Goal: Book appointment/travel/reservation

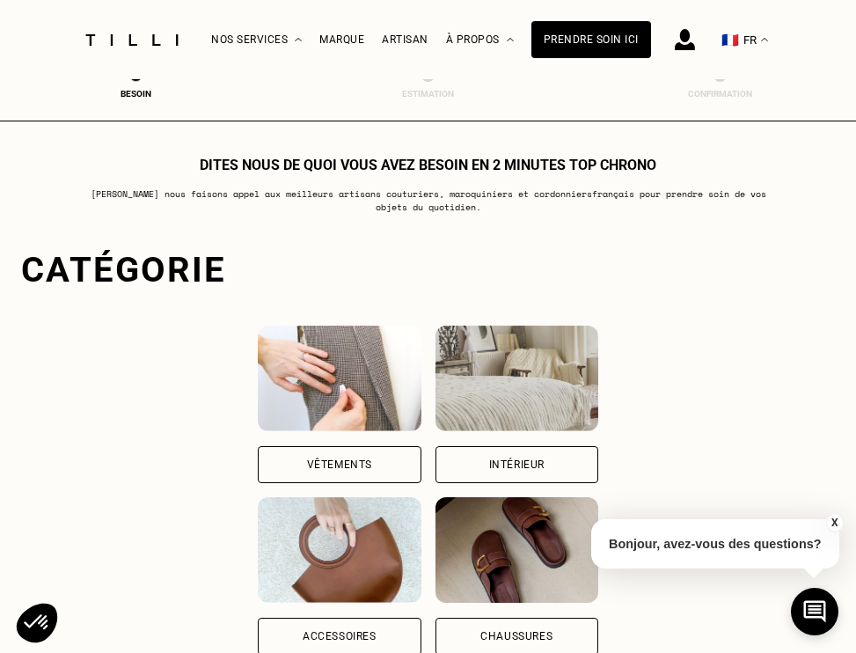
click at [684, 33] on img at bounding box center [685, 39] width 20 height 21
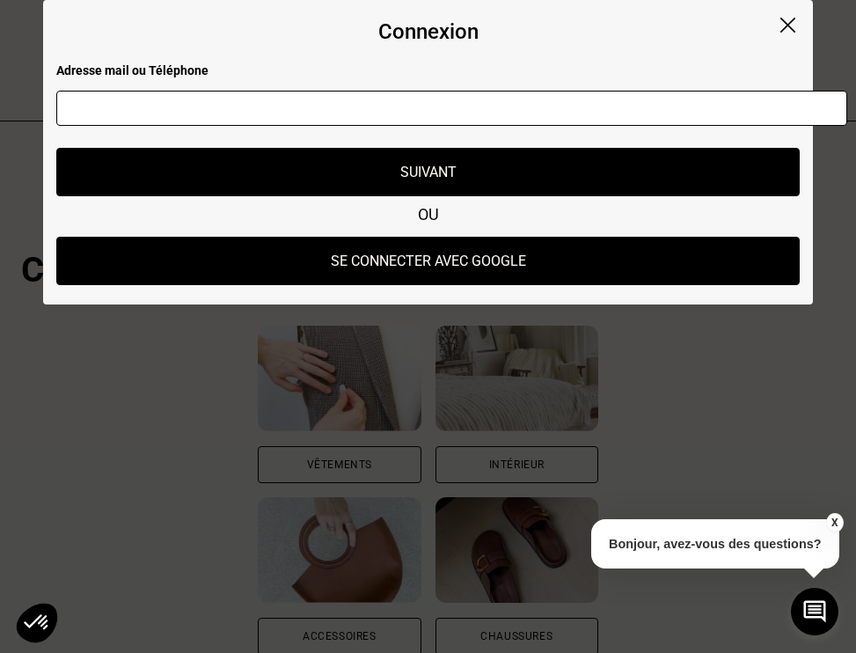
click at [790, 21] on img at bounding box center [787, 25] width 15 height 15
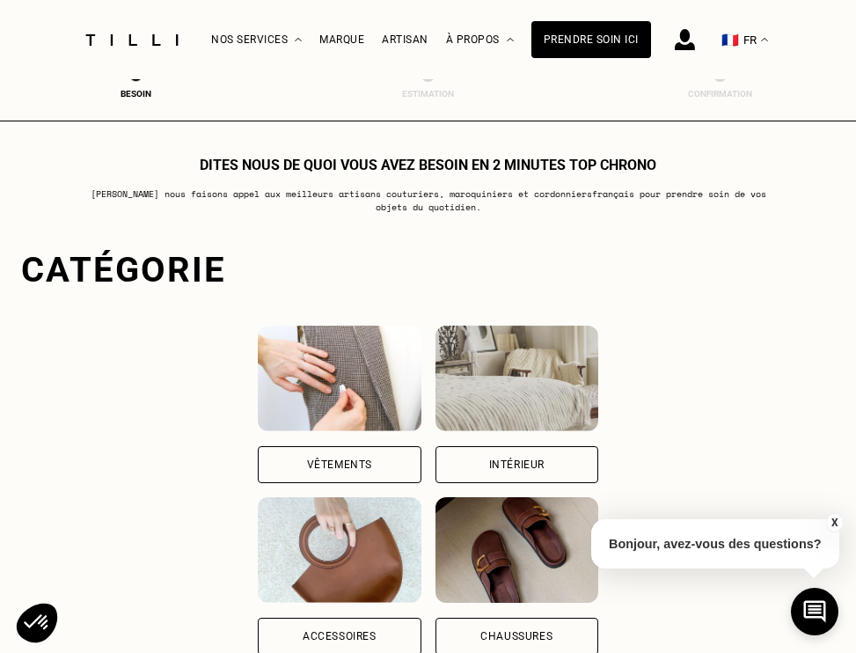
click at [761, 39] on img at bounding box center [764, 40] width 7 height 4
click at [803, 56] on div "La Méthode Retoucherie Maroquinerie Broderie Cordonnerie Nos prix Nos services …" at bounding box center [428, 39] width 856 height 79
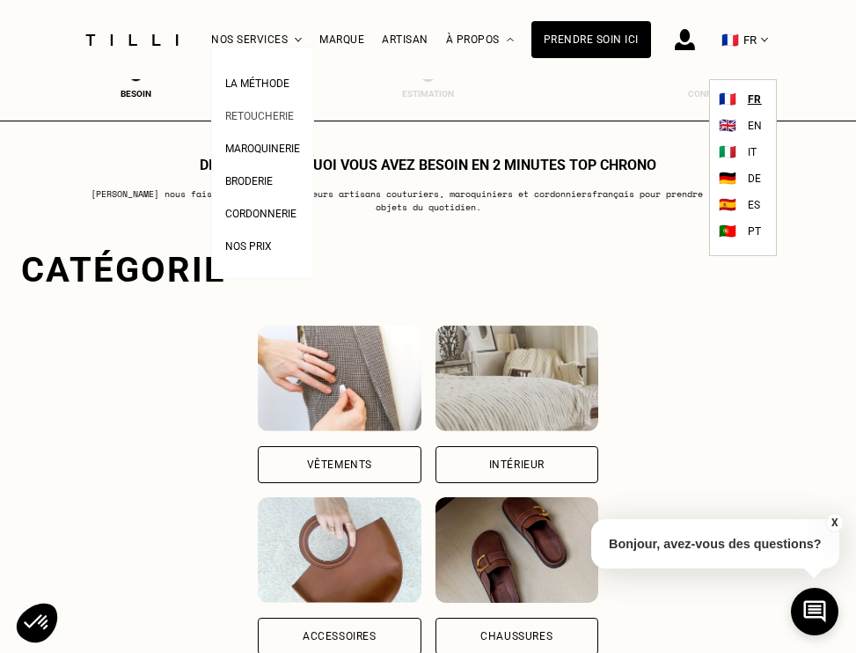
click at [271, 116] on span "Retoucherie" at bounding box center [259, 116] width 69 height 12
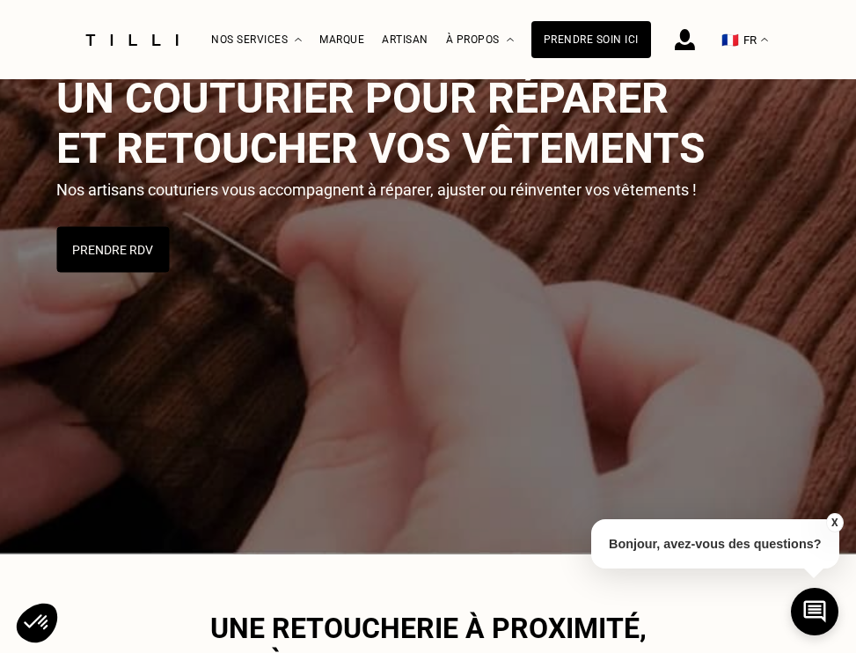
scroll to position [256, 0]
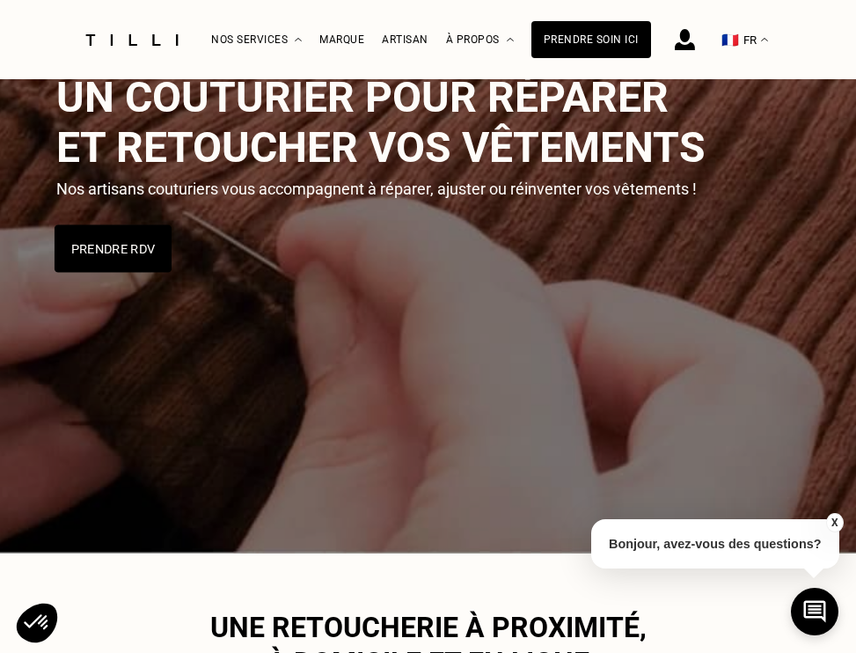
click at [108, 252] on button "Prendre RDV" at bounding box center [112, 247] width 117 height 47
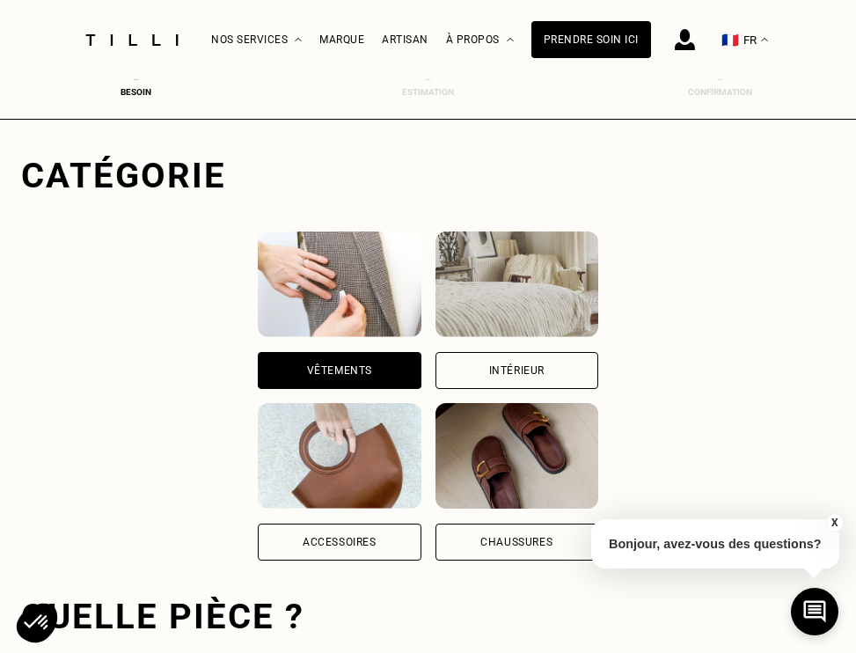
scroll to position [93, 0]
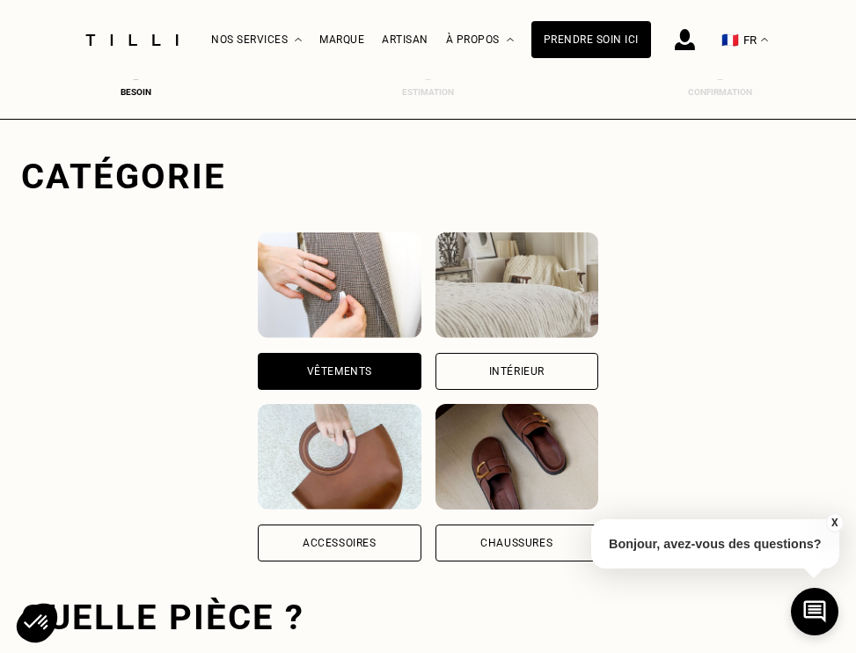
click at [581, 357] on div "Intérieur" at bounding box center [516, 371] width 163 height 37
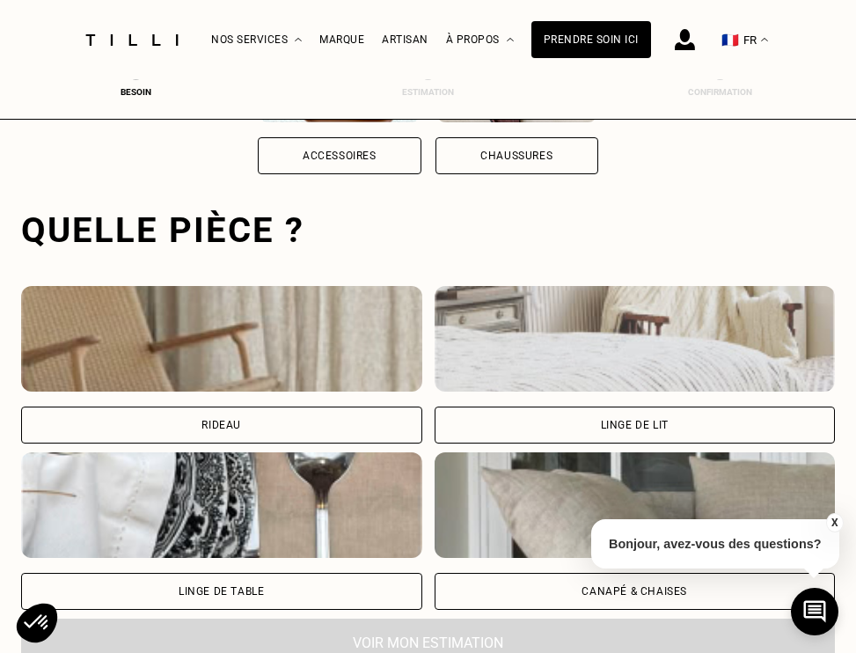
scroll to position [540, 0]
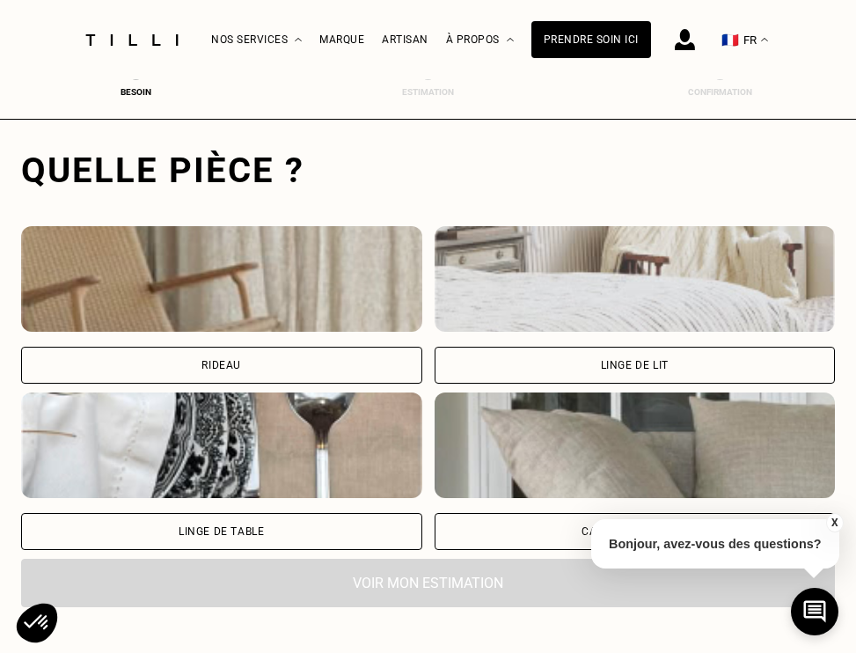
click at [323, 370] on div "Rideau" at bounding box center [221, 365] width 401 height 37
select select "FR"
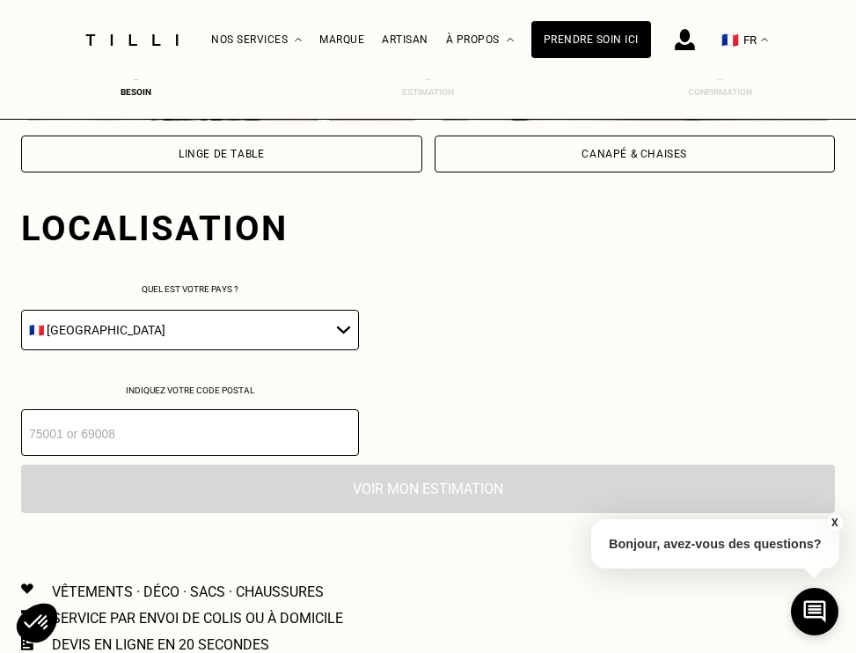
scroll to position [975, 0]
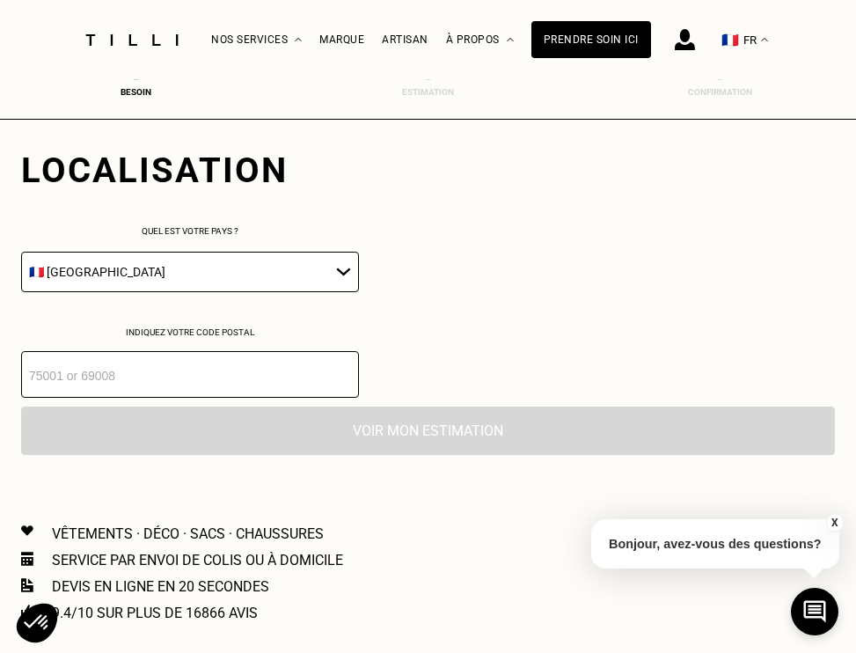
click at [142, 387] on input "number" at bounding box center [190, 374] width 338 height 47
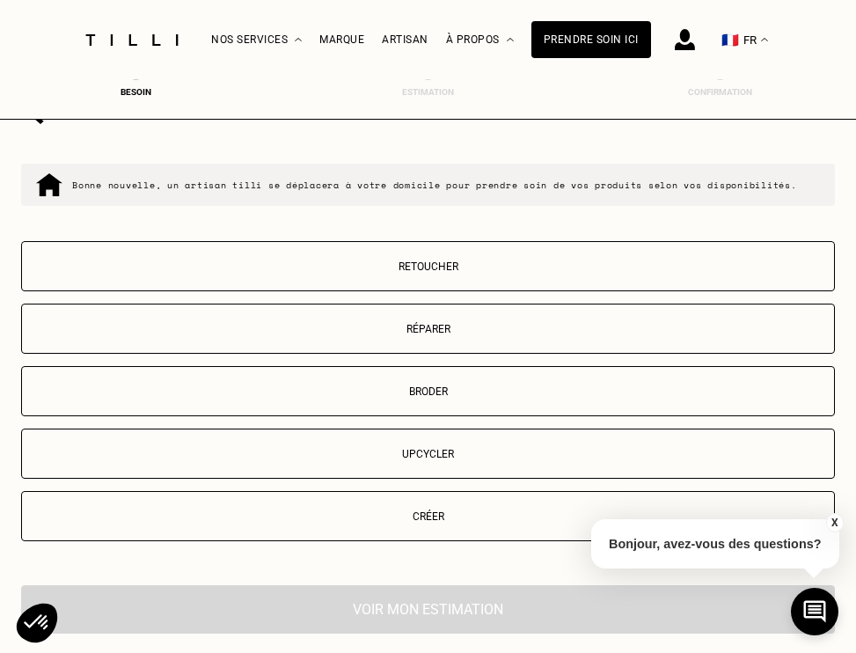
scroll to position [1322, 0]
type input "67200"
click at [418, 272] on p "Retoucher" at bounding box center [428, 265] width 794 height 12
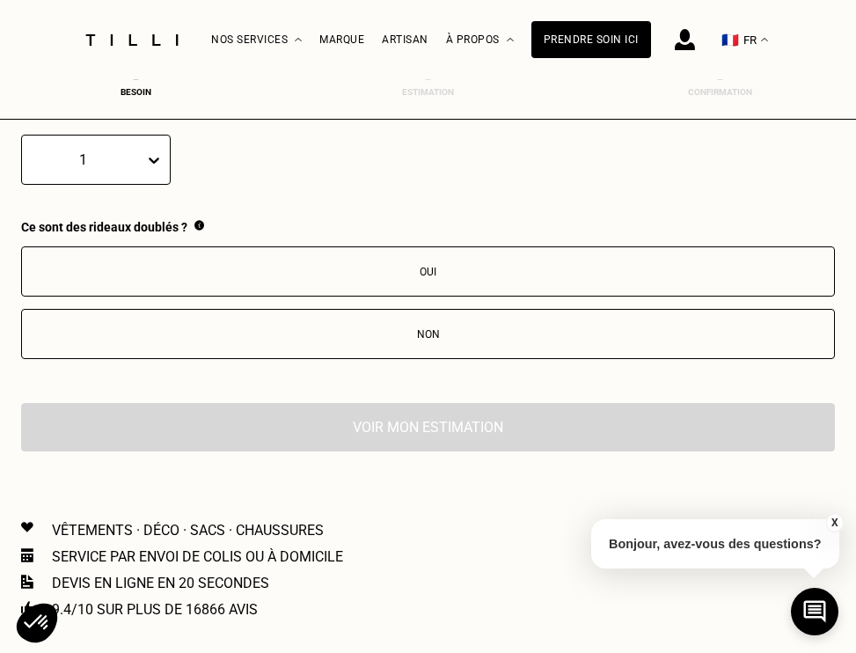
scroll to position [1749, 0]
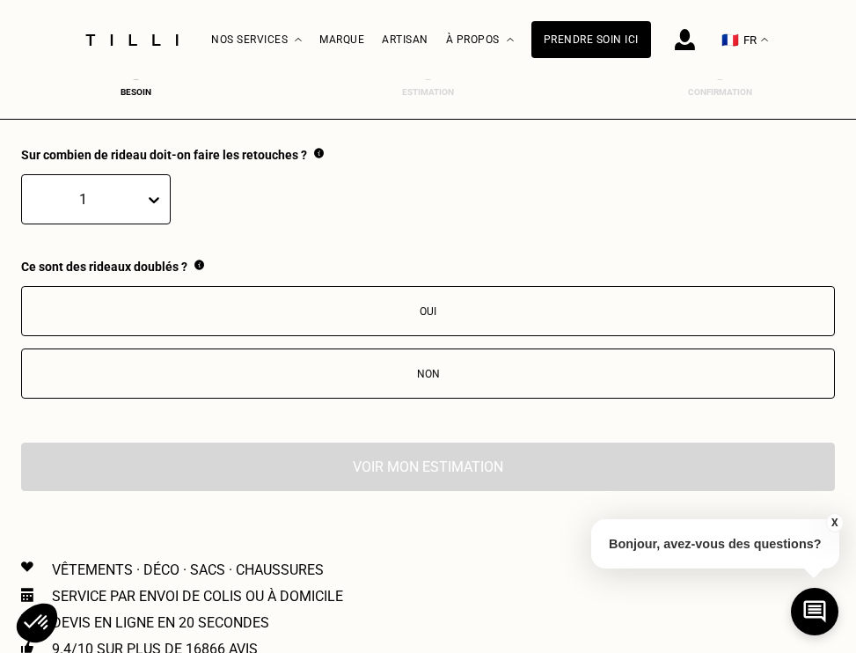
click at [157, 208] on icon at bounding box center [154, 200] width 18 height 18
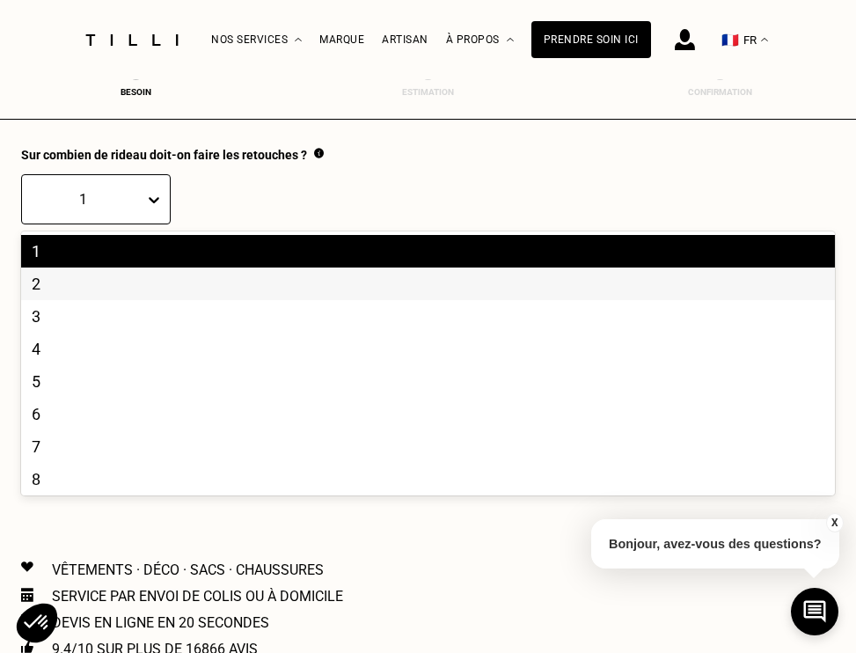
click at [79, 288] on div "2" at bounding box center [428, 283] width 814 height 33
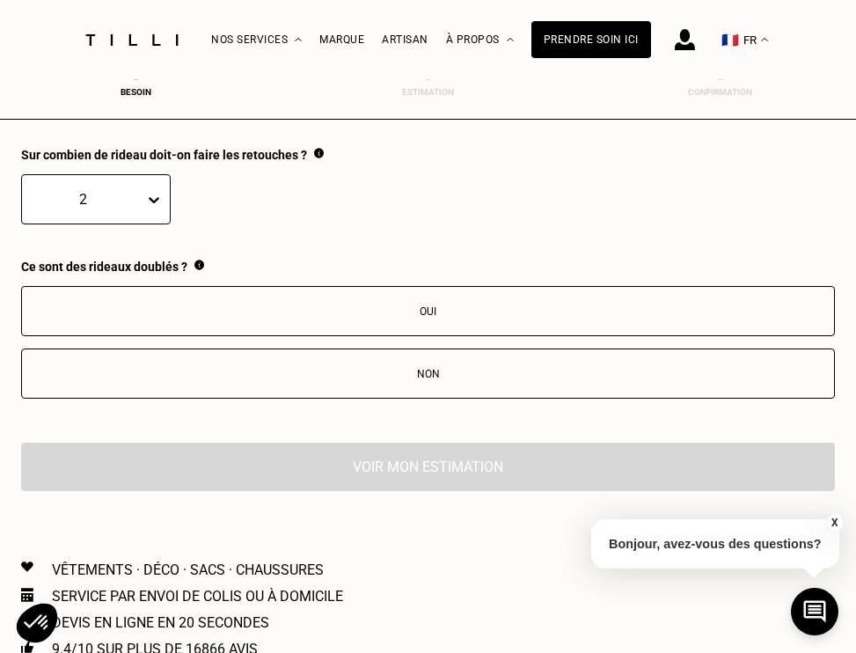
click at [395, 311] on div "Oui" at bounding box center [428, 311] width 794 height 12
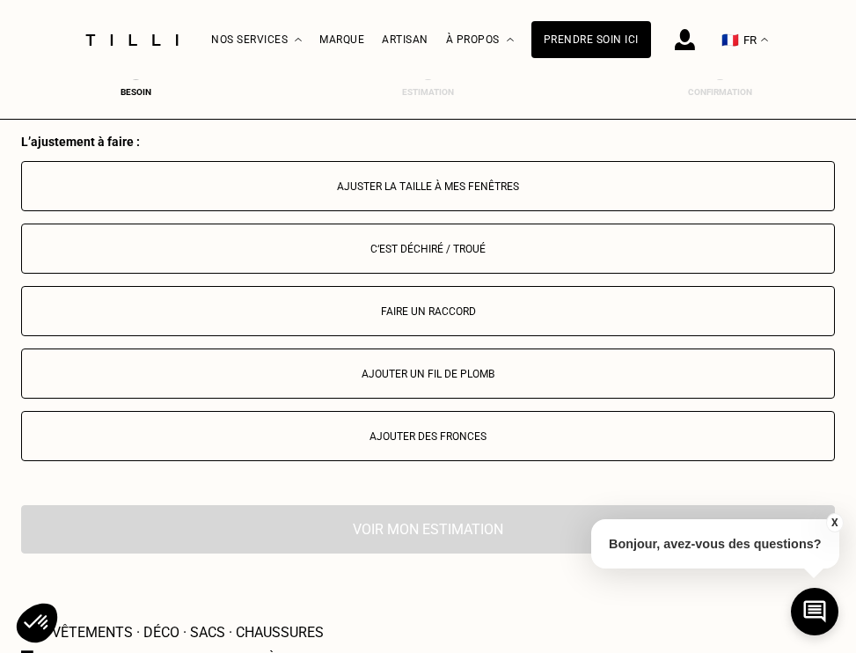
scroll to position [2075, 0]
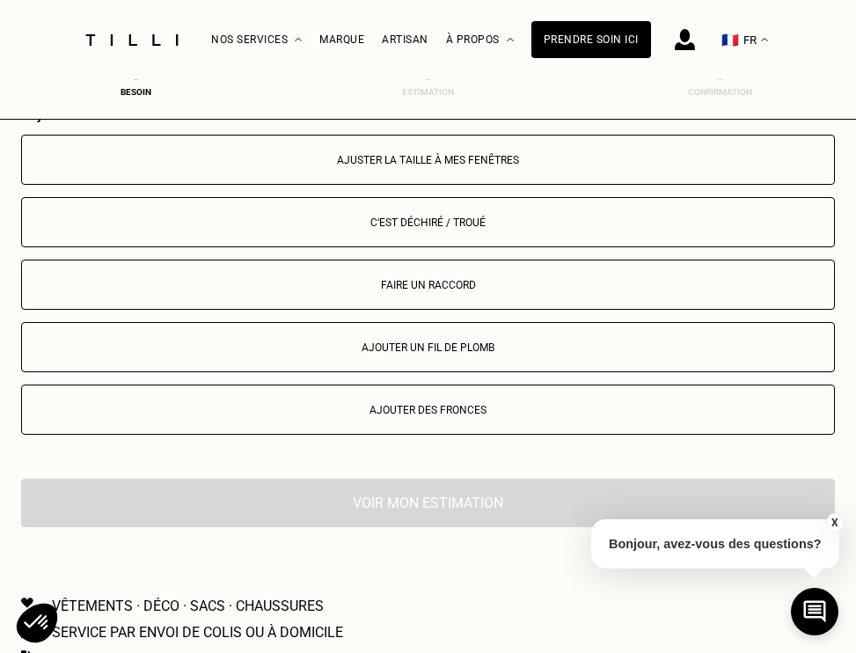
click at [442, 162] on div "Ajuster la taille à mes fenêtres" at bounding box center [428, 160] width 794 height 12
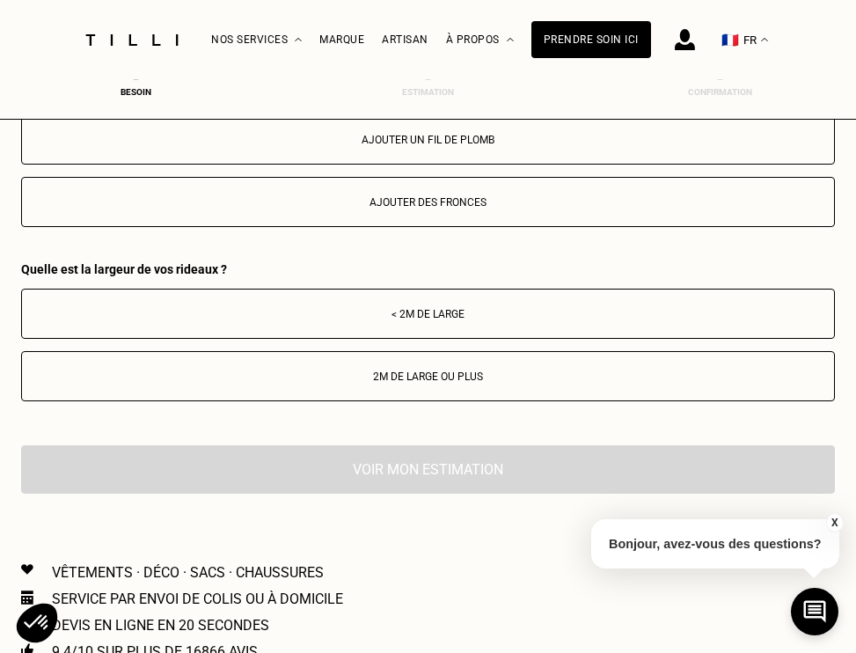
scroll to position [2282, 0]
click at [427, 320] on div "< 2m de large" at bounding box center [428, 314] width 794 height 12
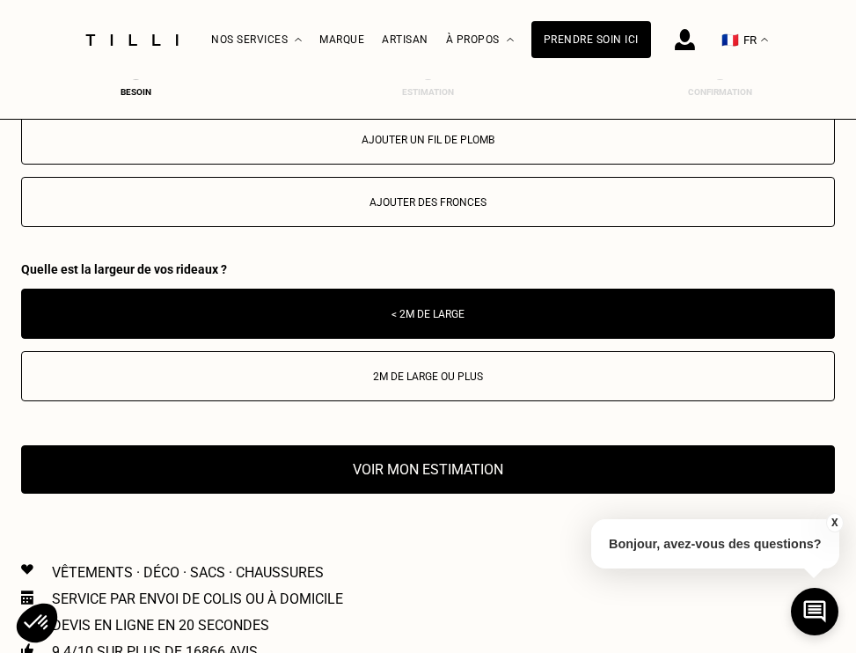
click at [409, 478] on button "Voir mon estimation" at bounding box center [428, 469] width 814 height 48
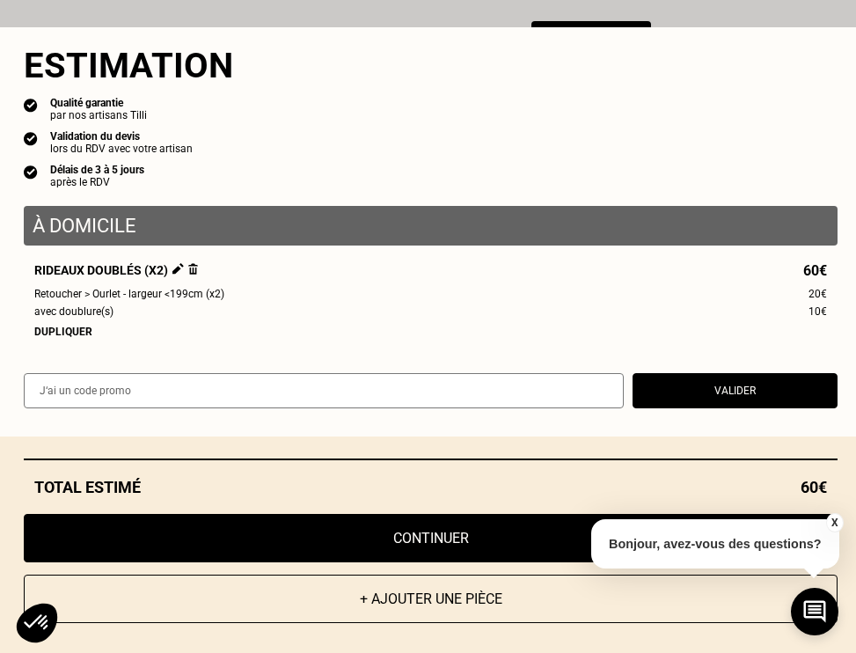
scroll to position [2522, 0]
click at [431, 547] on button "Continuer" at bounding box center [431, 538] width 814 height 48
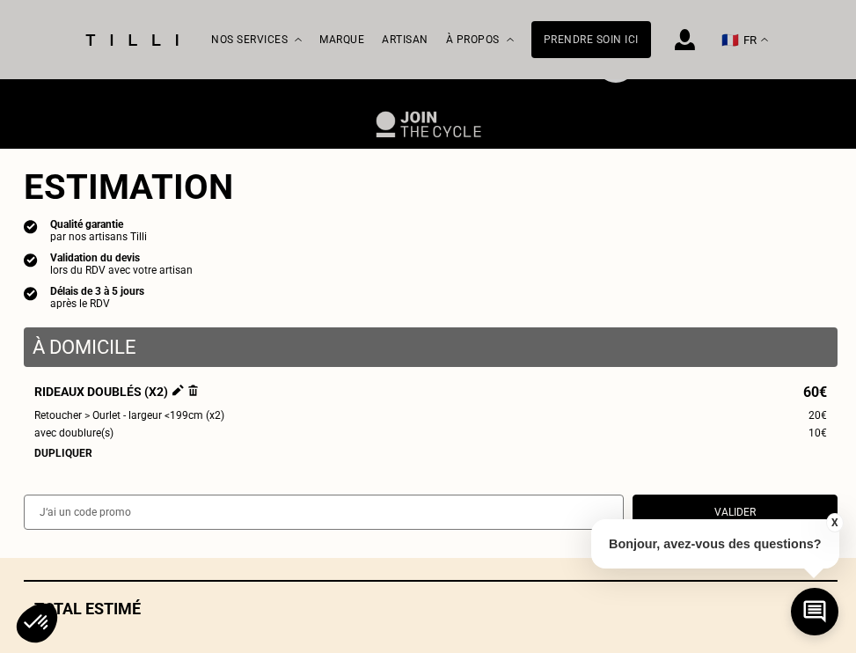
scroll to position [824, 0]
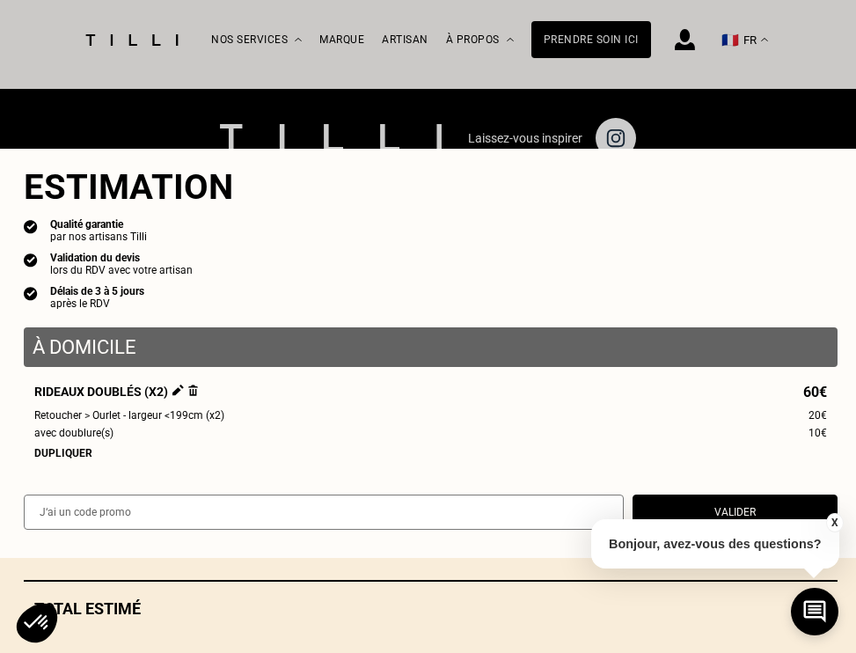
select select "FR"
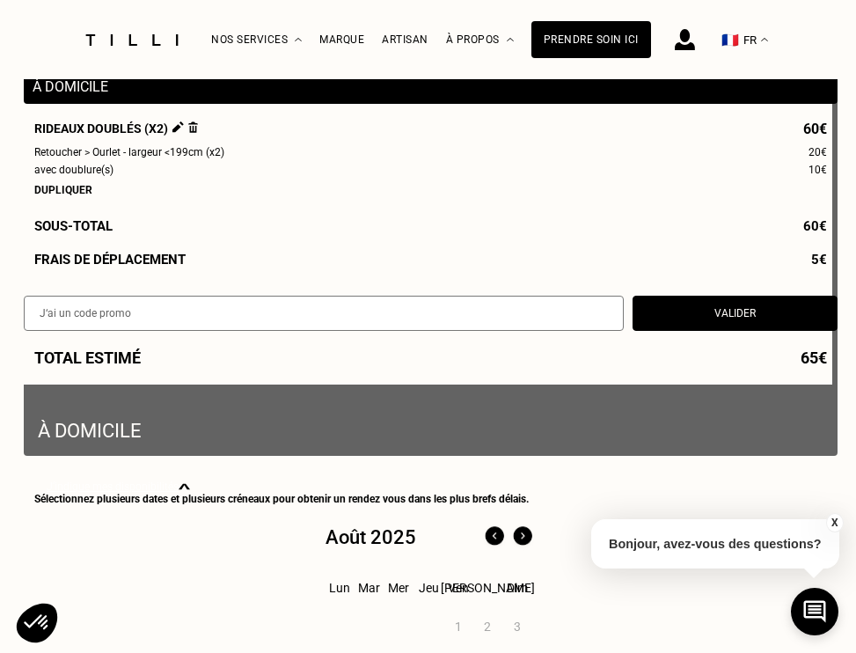
scroll to position [220, 0]
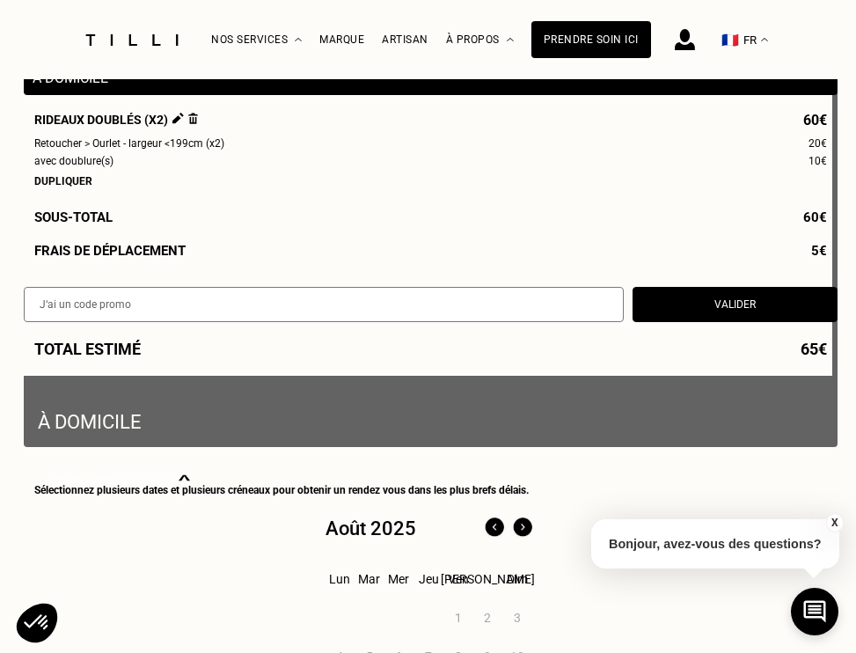
click at [220, 422] on p "À domicile" at bounding box center [430, 223] width 785 height 419
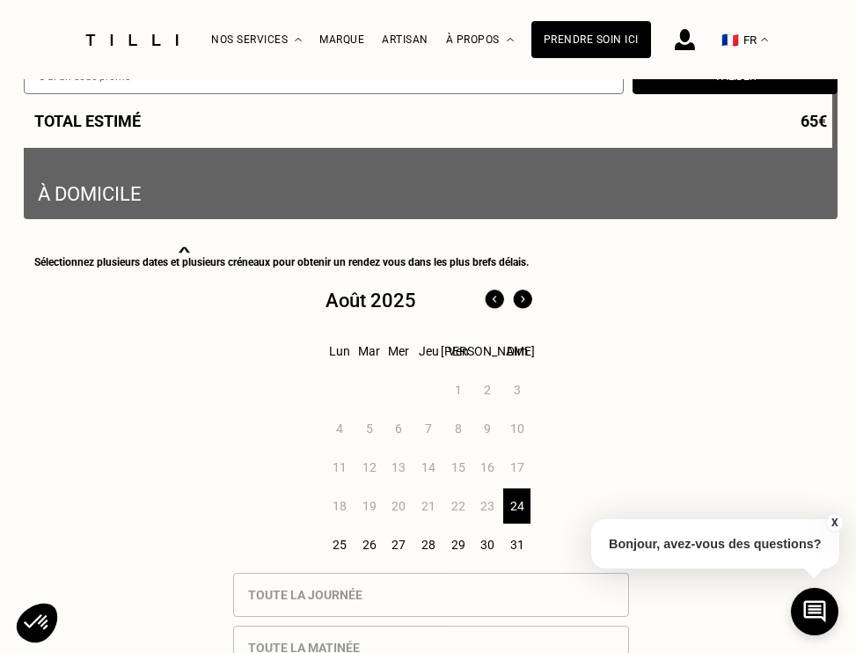
scroll to position [454, 0]
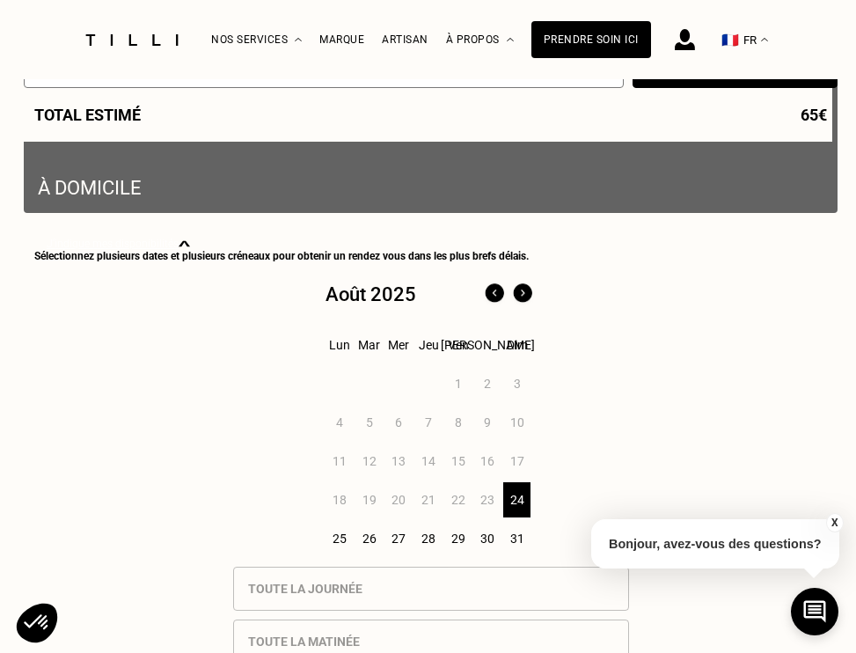
click at [518, 290] on img at bounding box center [522, 294] width 28 height 28
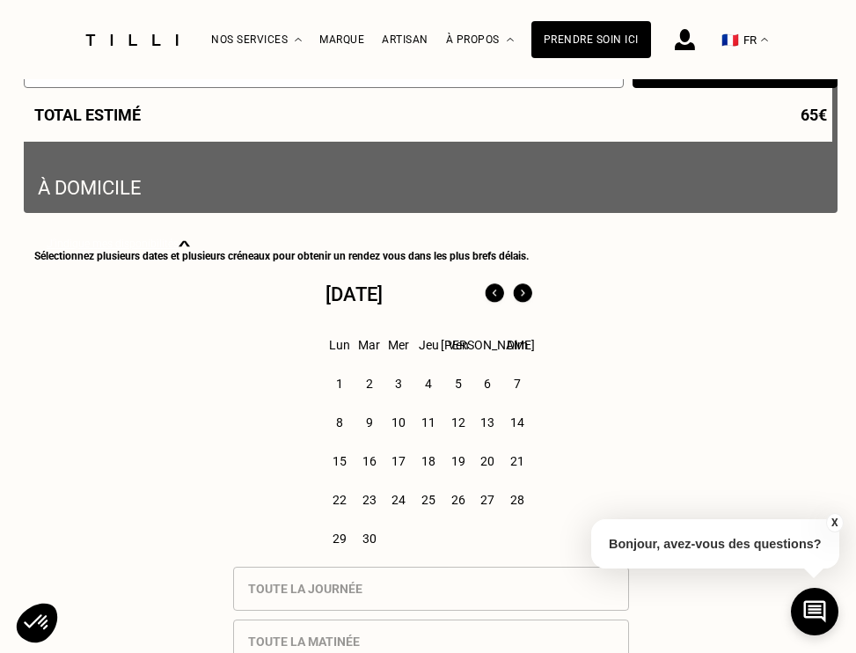
click at [370, 379] on div "2" at bounding box center [369, 383] width 27 height 35
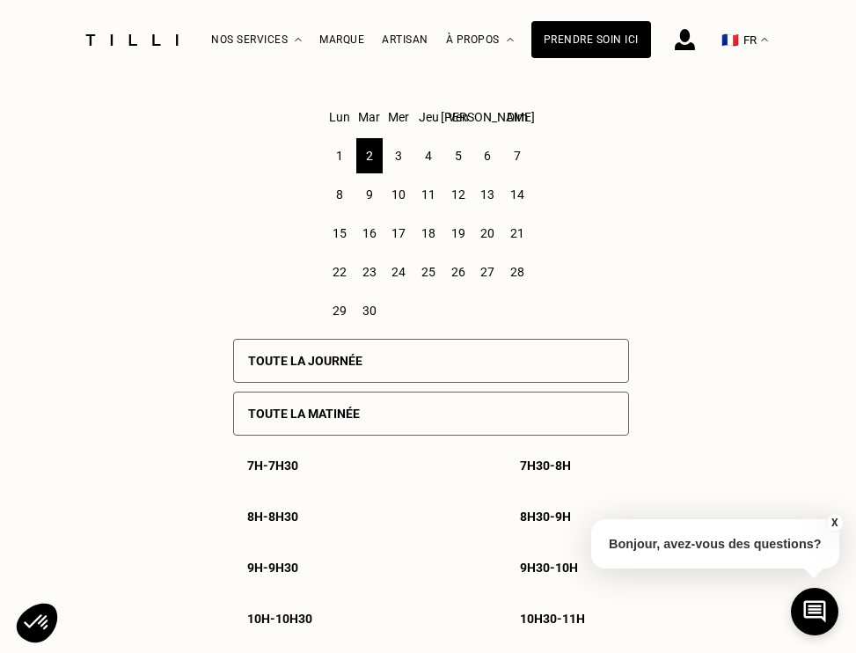
scroll to position [703, 0]
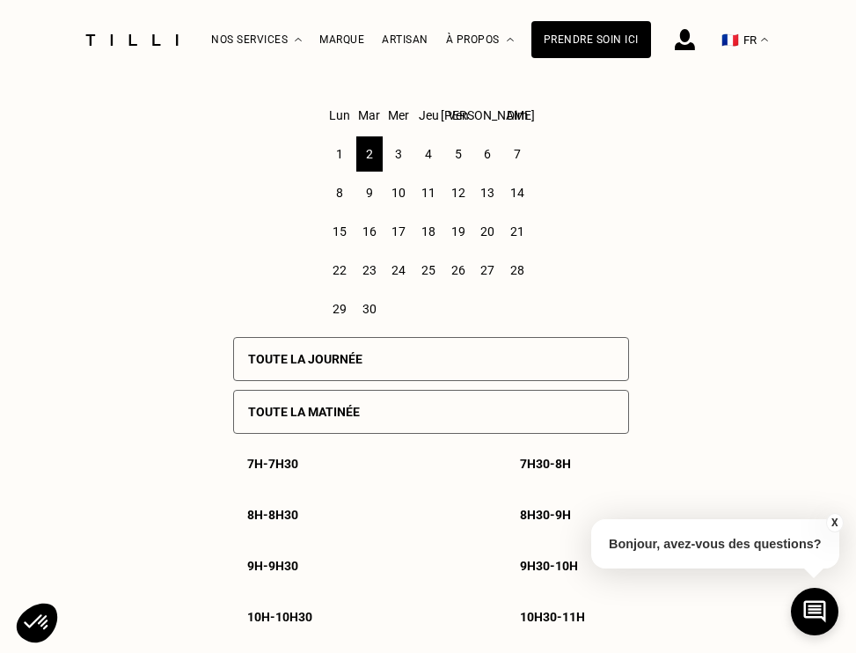
click at [318, 354] on p "Toute la journée" at bounding box center [305, 359] width 114 height 14
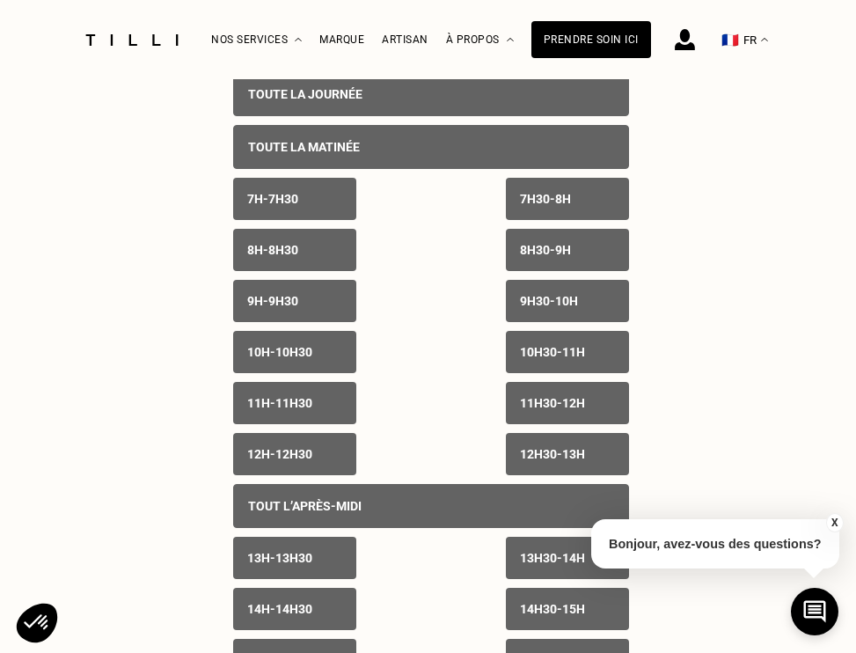
scroll to position [1002, 0]
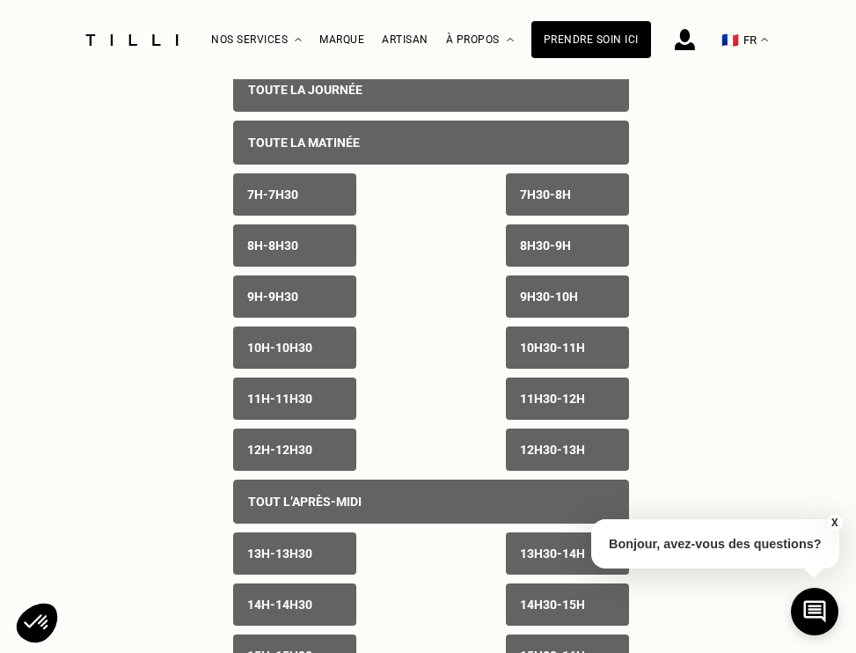
click at [306, 195] on div "7h - 7h30" at bounding box center [294, 194] width 123 height 42
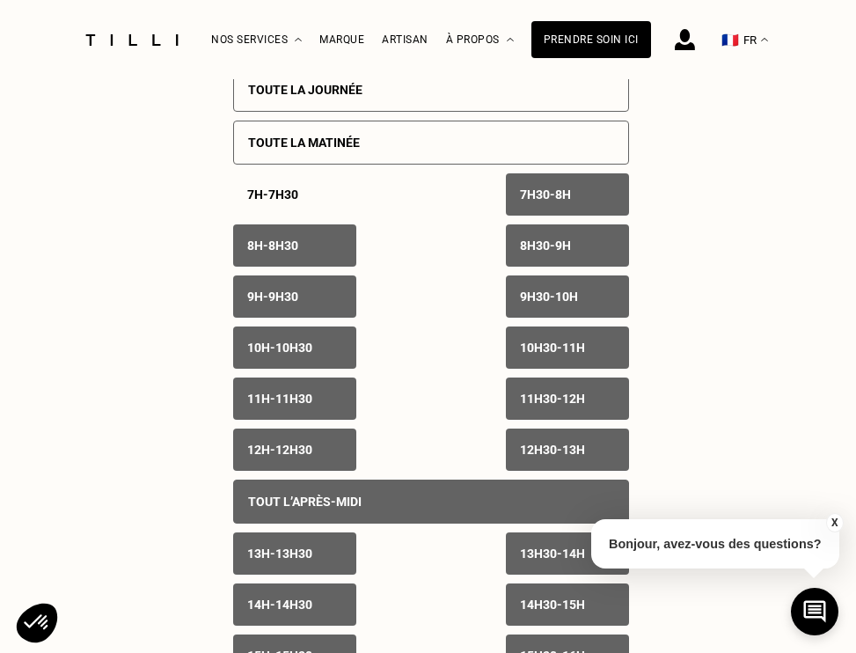
click at [553, 192] on p "7h30 - 8h" at bounding box center [545, 194] width 51 height 14
click at [315, 237] on div "8h - 8h30" at bounding box center [294, 245] width 123 height 42
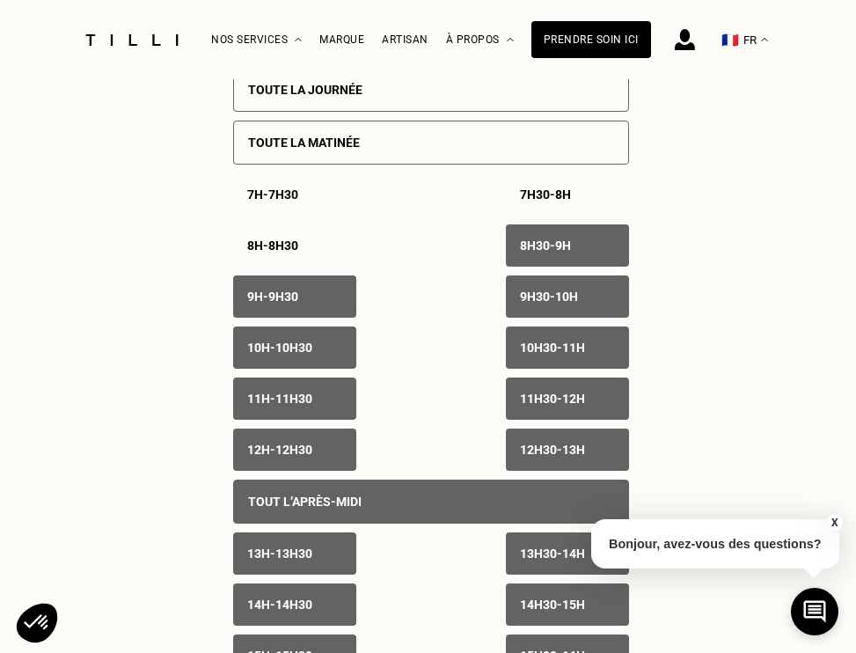
click at [571, 244] on p "8h30 - 9h" at bounding box center [545, 245] width 51 height 14
click at [347, 301] on div "9h - 9h30" at bounding box center [294, 296] width 123 height 42
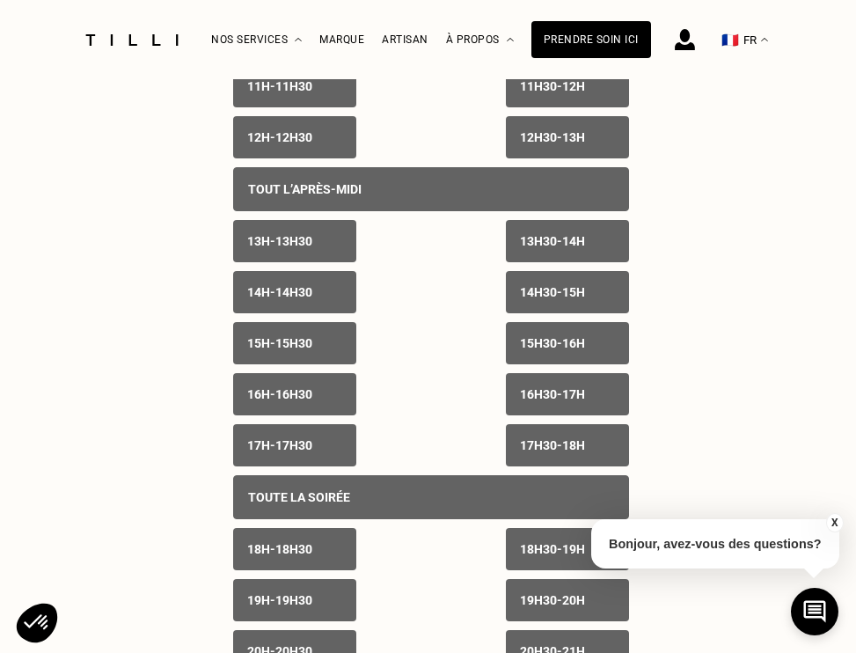
scroll to position [1315, 0]
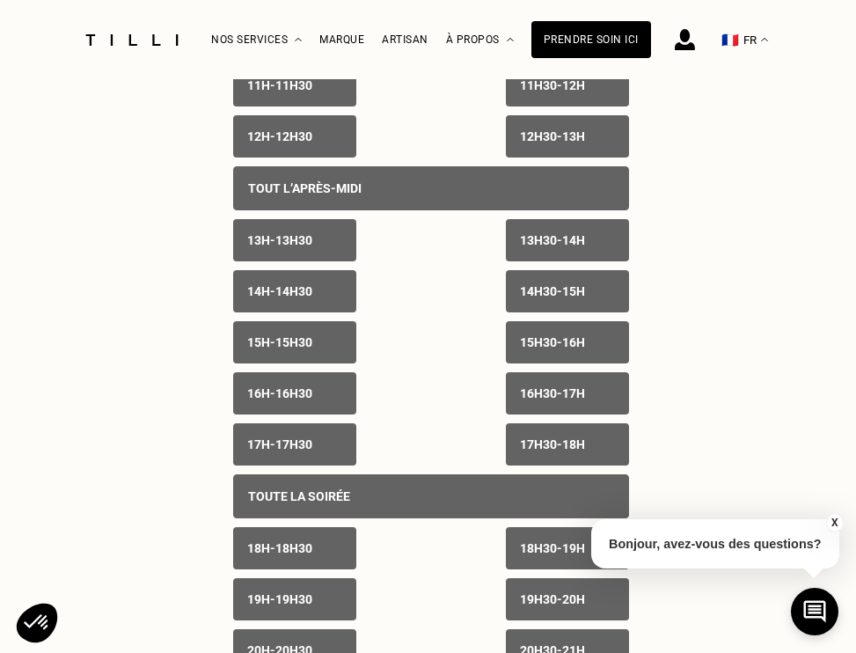
click at [539, 347] on p "15h30 - 16h" at bounding box center [552, 342] width 65 height 14
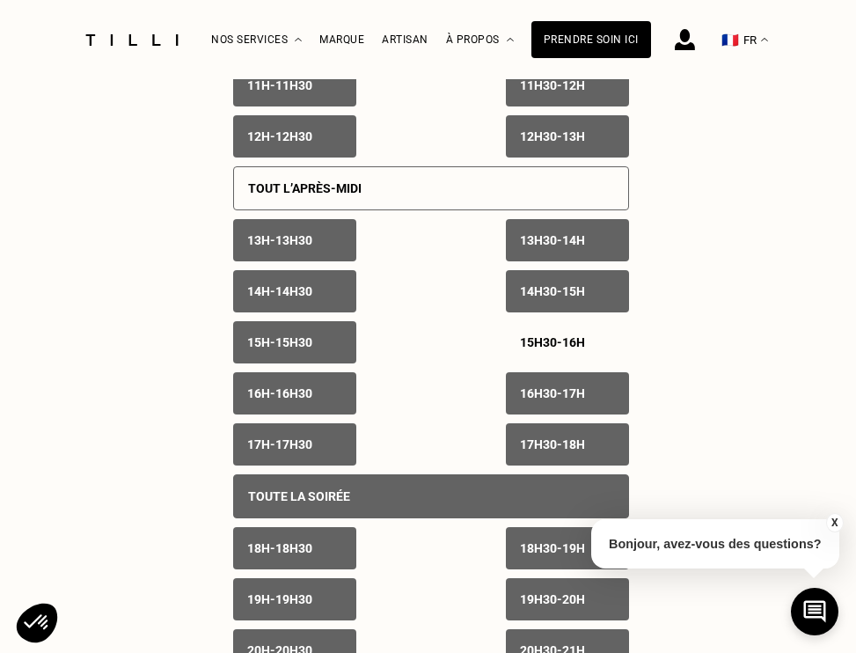
click at [310, 397] on p "16h - 16h30" at bounding box center [279, 393] width 65 height 14
click at [541, 405] on div "16h30 - 17h" at bounding box center [567, 393] width 123 height 42
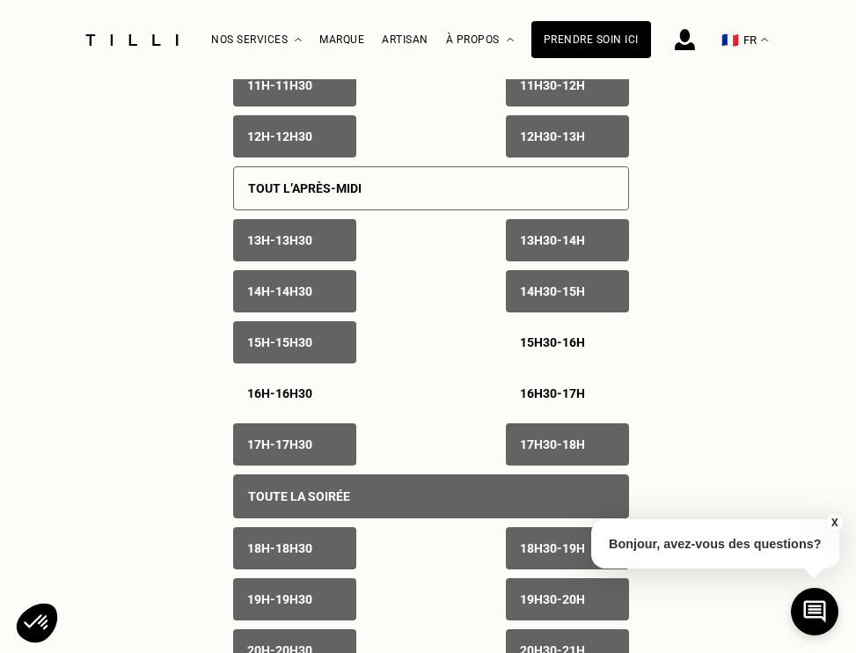
click at [545, 456] on div "17h30 - 18h" at bounding box center [567, 444] width 123 height 42
click at [522, 496] on div "Toute la soirée" at bounding box center [431, 496] width 396 height 44
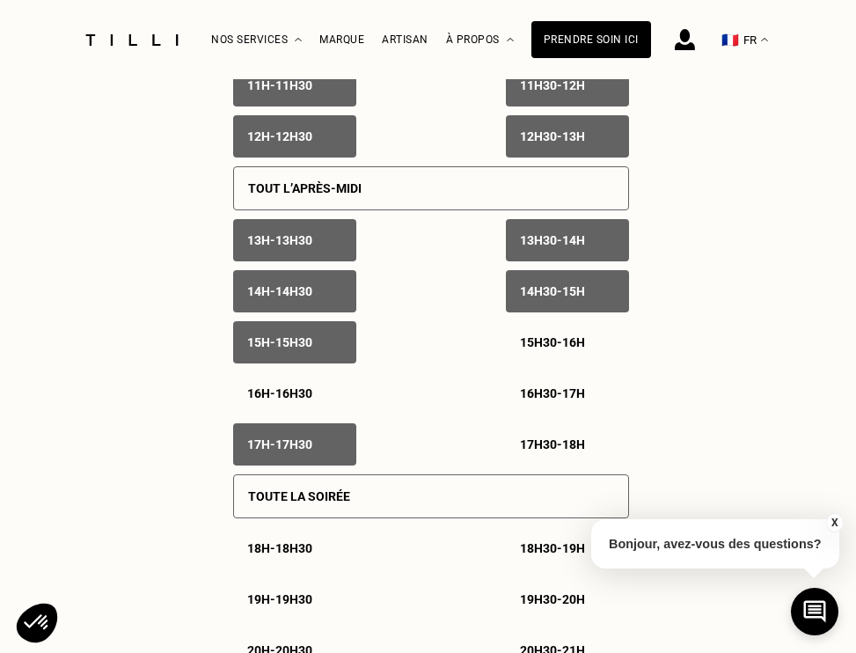
click at [335, 498] on p "Toute la soirée" at bounding box center [299, 496] width 102 height 14
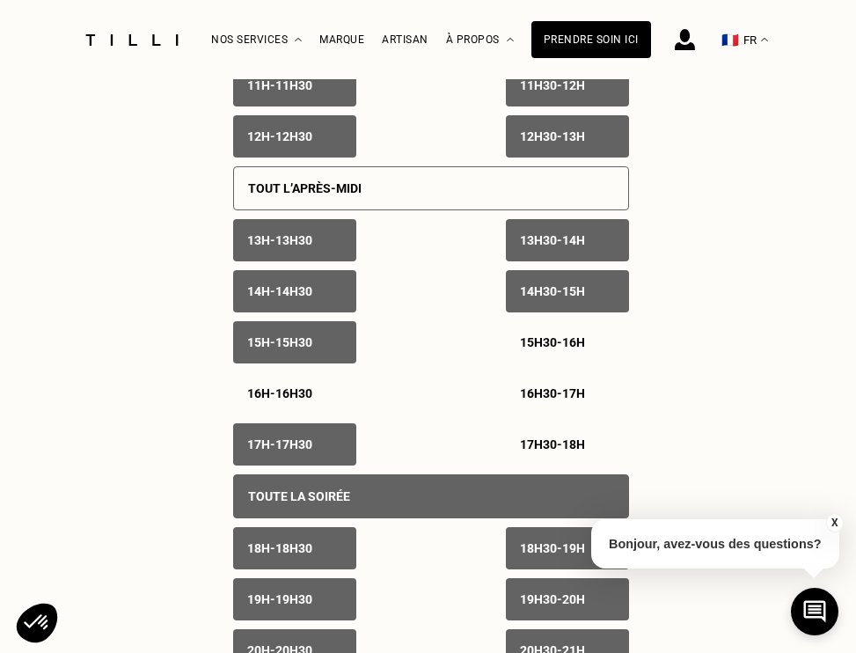
click at [312, 444] on p "17h - 17h30" at bounding box center [279, 444] width 65 height 14
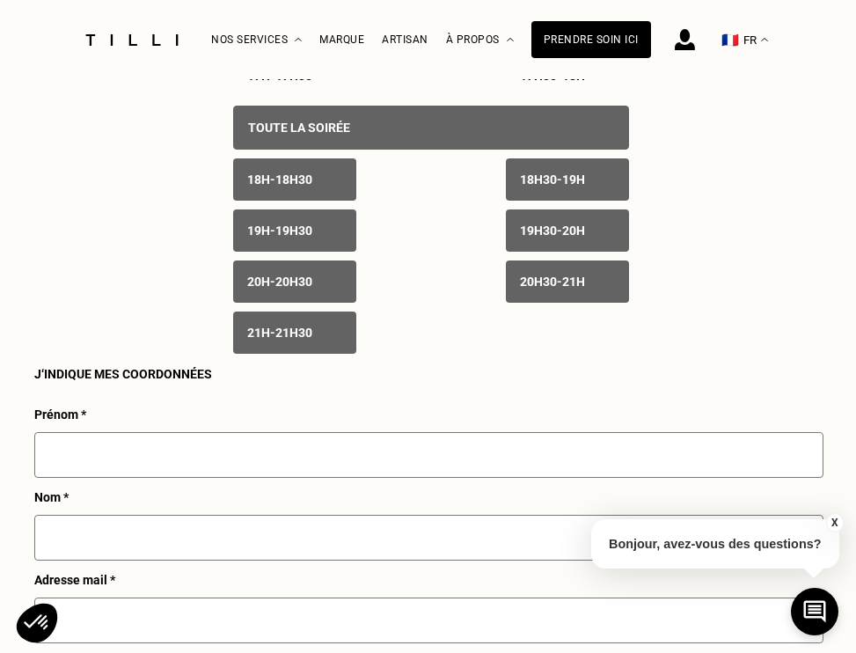
scroll to position [1684, 0]
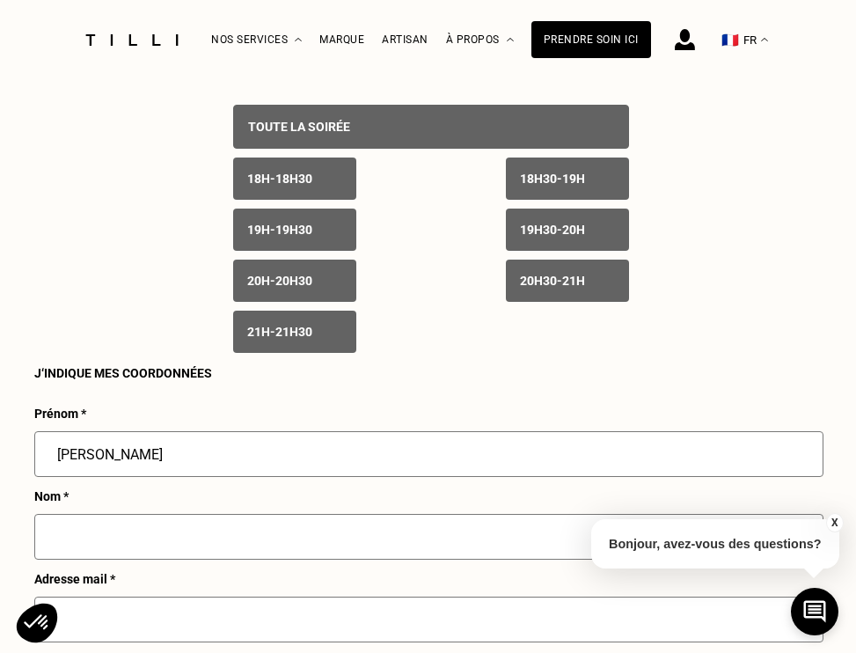
type input "[PERSON_NAME]"
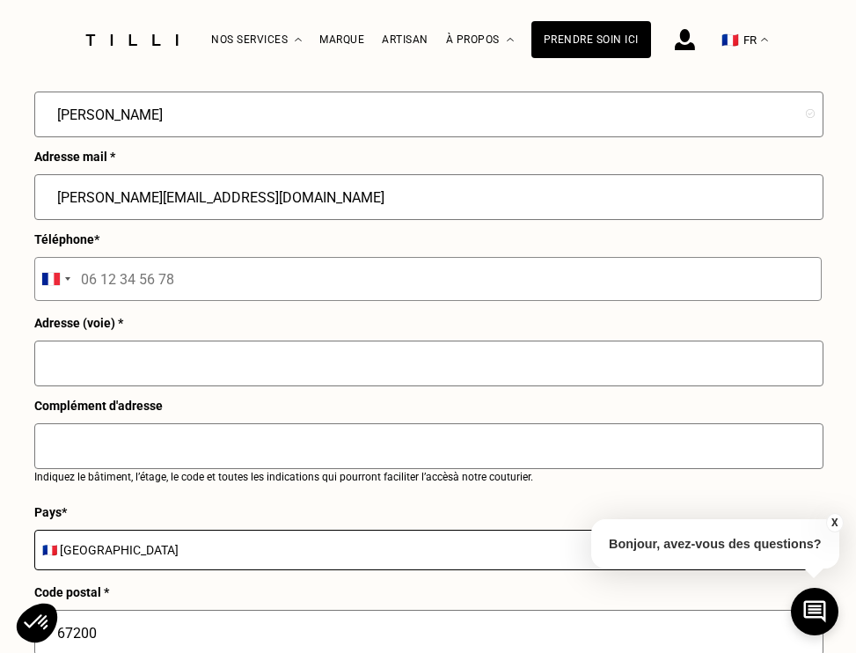
scroll to position [2131, 0]
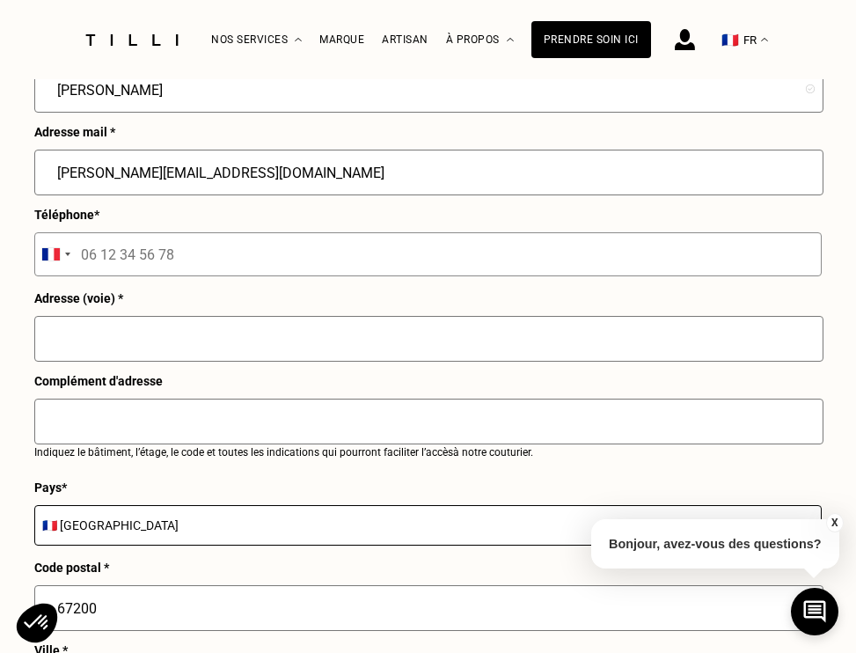
type input "[PERSON_NAME][EMAIL_ADDRESS][DOMAIN_NAME]"
click at [128, 252] on input "tel" at bounding box center [427, 254] width 787 height 44
type input "06 74 31 82 01"
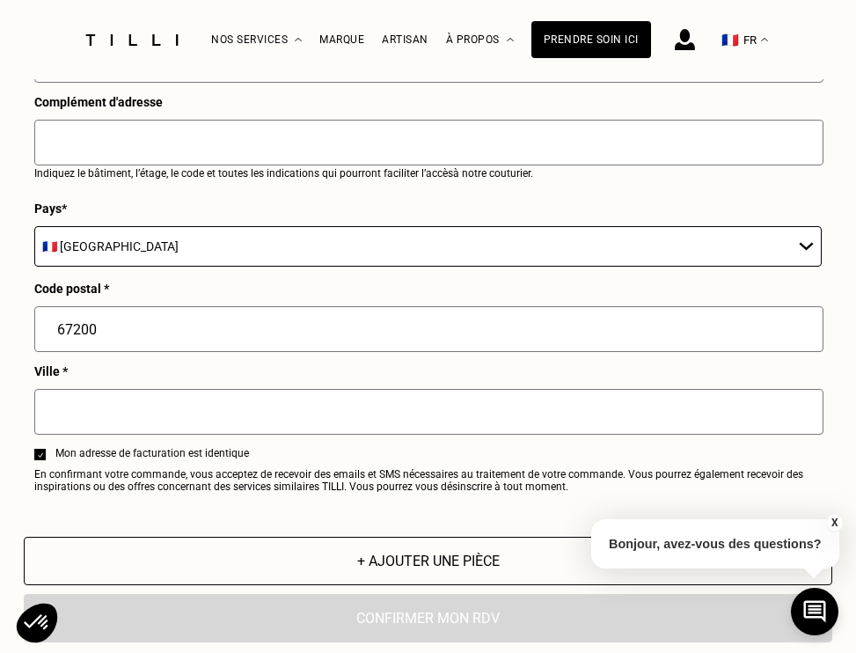
scroll to position [2411, 0]
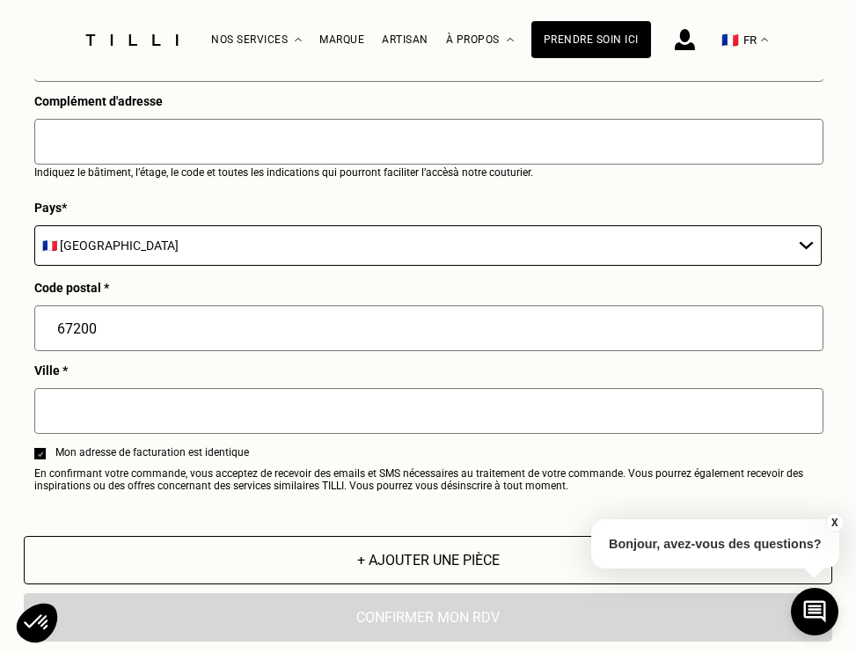
type input "11 allee des Comtes"
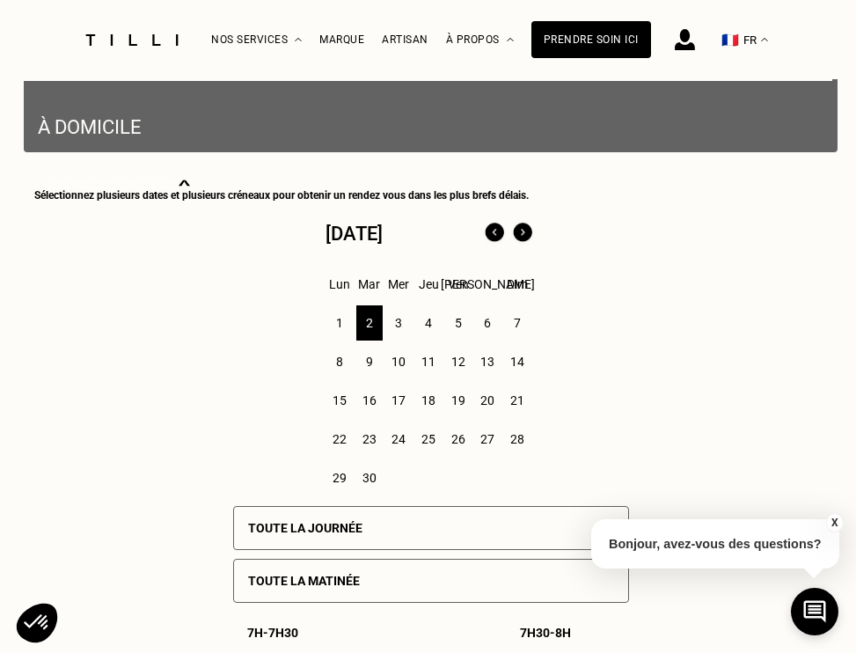
scroll to position [556, 0]
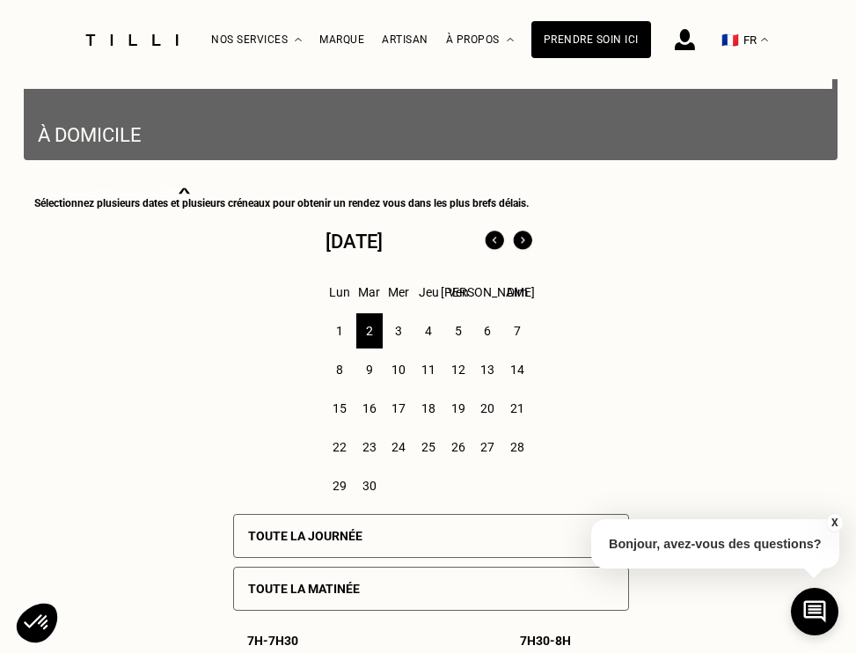
type input "[GEOGRAPHIC_DATA]"
click at [495, 242] on img at bounding box center [494, 241] width 28 height 28
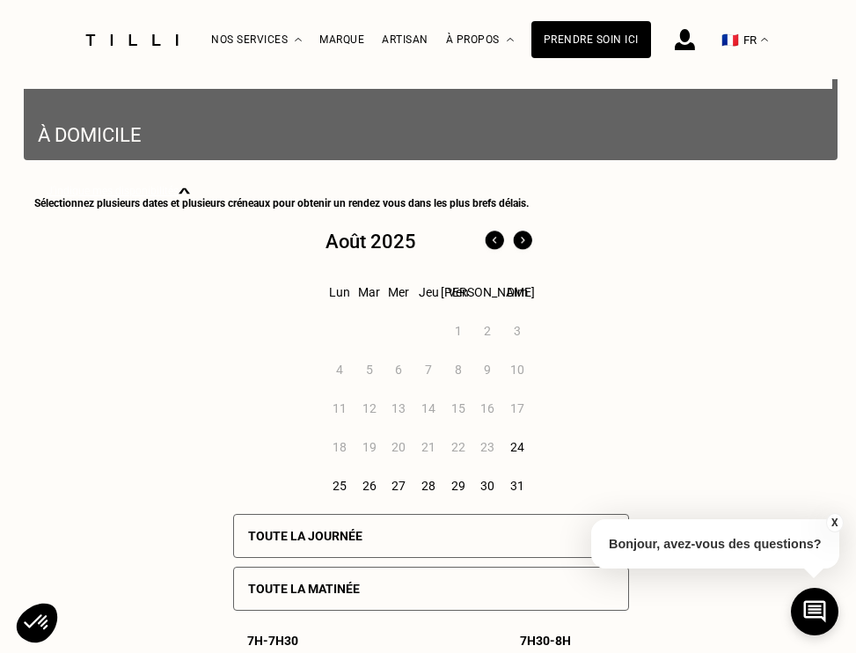
click at [458, 487] on div "29" at bounding box center [457, 485] width 27 height 35
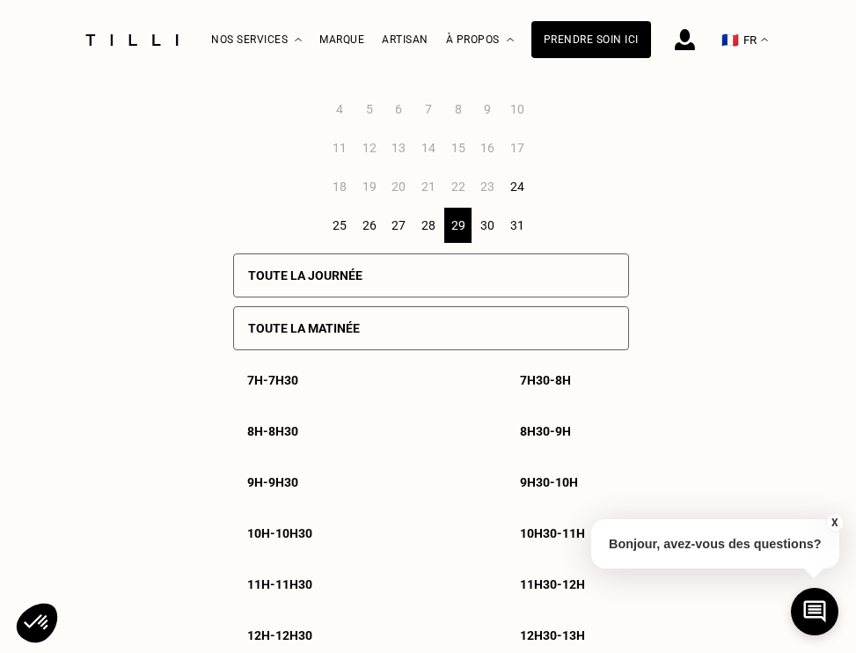
scroll to position [818, 0]
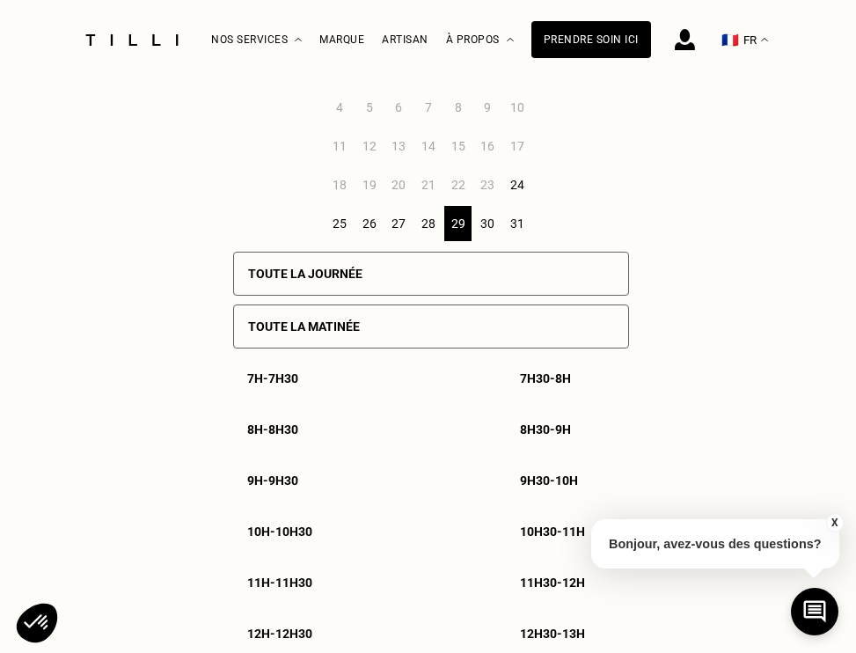
click at [322, 263] on div "Toute la journée" at bounding box center [431, 274] width 396 height 44
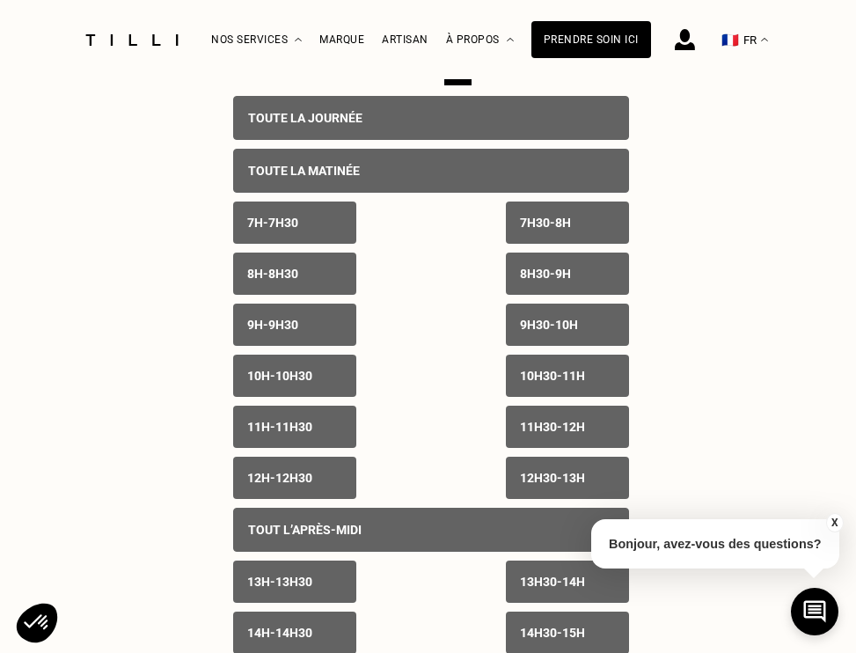
scroll to position [988, 0]
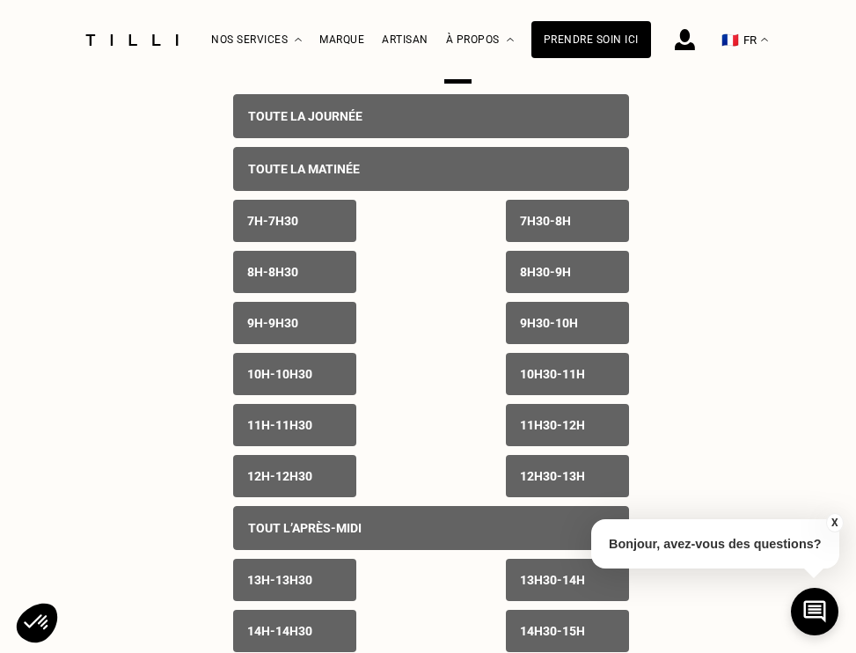
click at [296, 234] on div "7h - 7h30" at bounding box center [294, 221] width 123 height 42
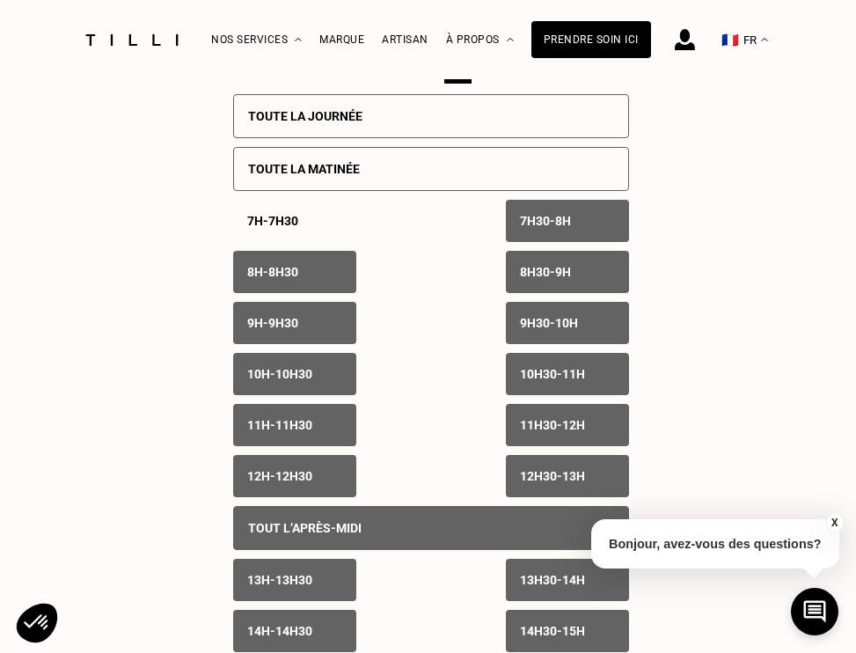
click at [288, 270] on p "8h - 8h30" at bounding box center [272, 272] width 51 height 14
click at [588, 217] on div "7h30 - 8h" at bounding box center [567, 221] width 123 height 42
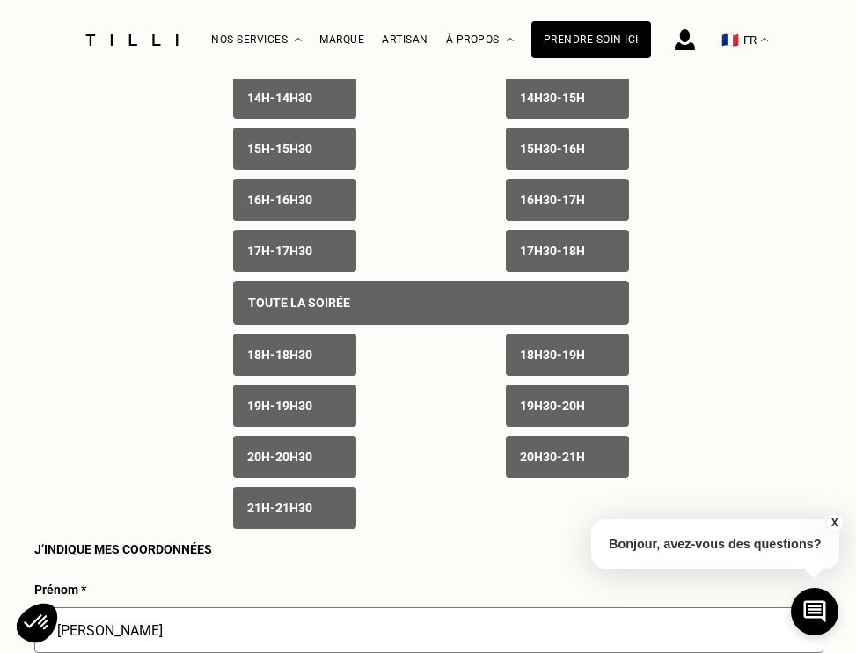
scroll to position [1523, 0]
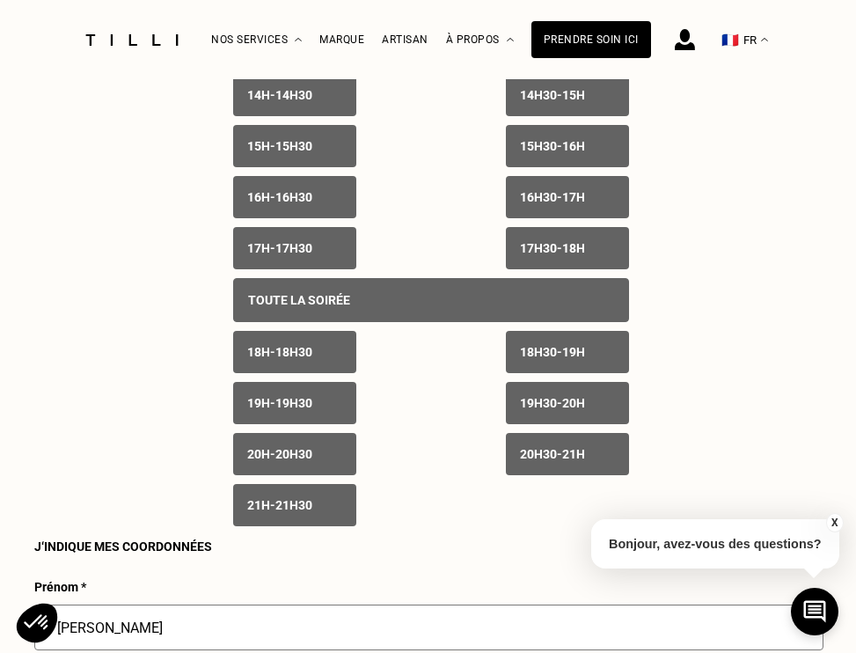
click at [548, 259] on div "17h30 - 18h" at bounding box center [567, 248] width 123 height 42
click at [321, 350] on div "18h - 18h30" at bounding box center [294, 352] width 123 height 42
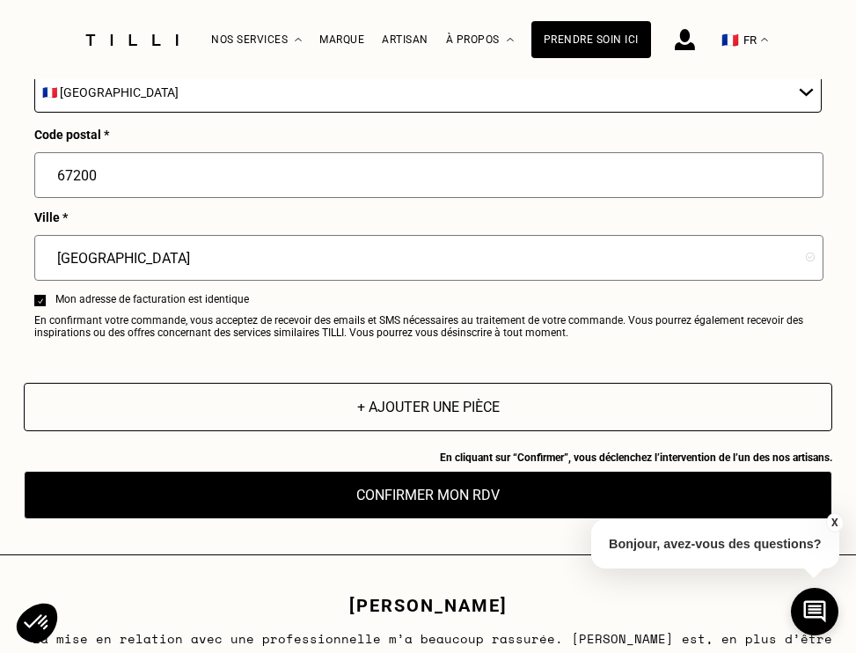
scroll to position [2576, 0]
click at [372, 489] on button "Confirmer mon RDV" at bounding box center [428, 495] width 808 height 48
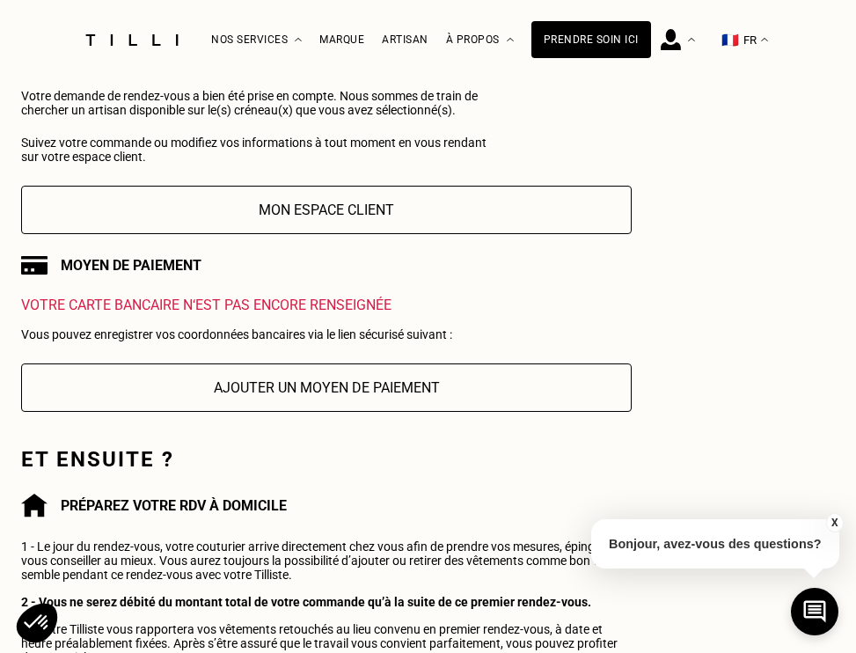
scroll to position [193, 0]
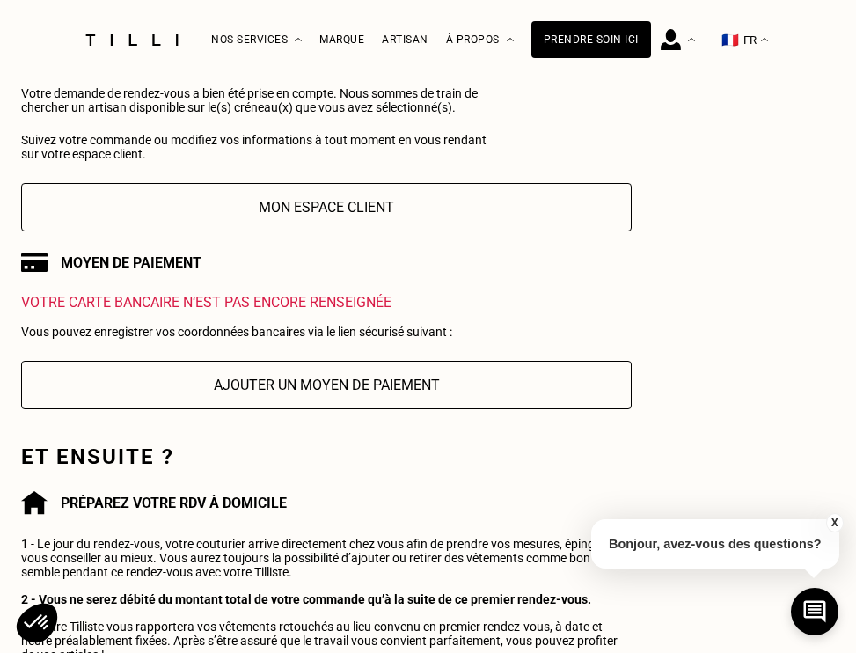
click at [332, 387] on button "Ajouter un moyen de paiement" at bounding box center [326, 385] width 610 height 48
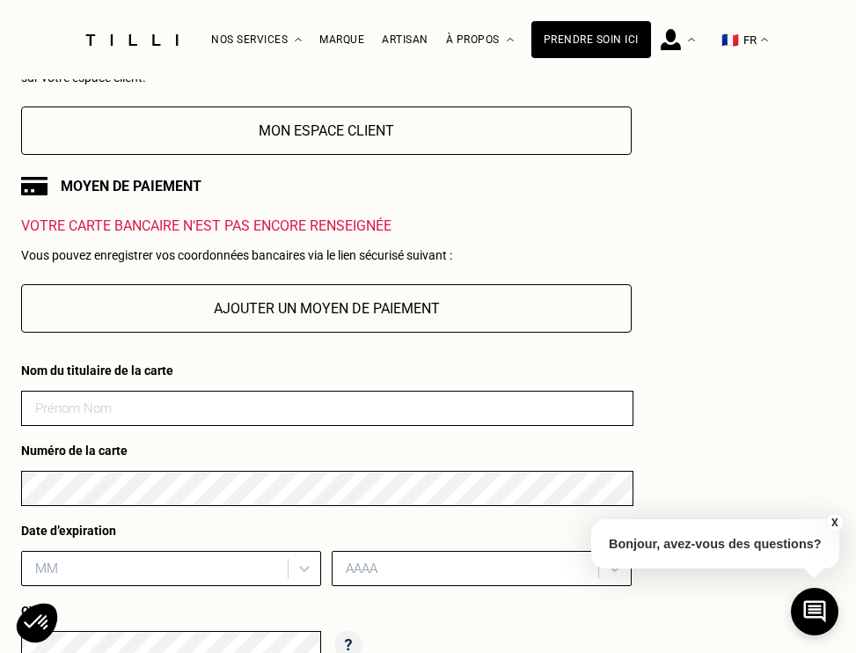
scroll to position [271, 0]
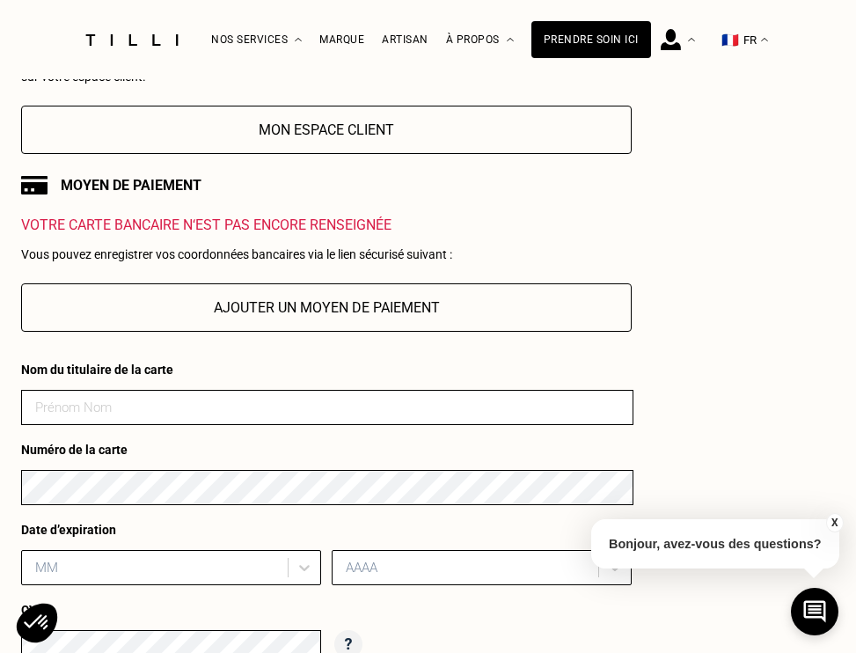
click at [112, 399] on input at bounding box center [327, 407] width 612 height 35
type input "[PERSON_NAME]"
click at [393, 560] on div "AAAA" at bounding box center [482, 567] width 300 height 35
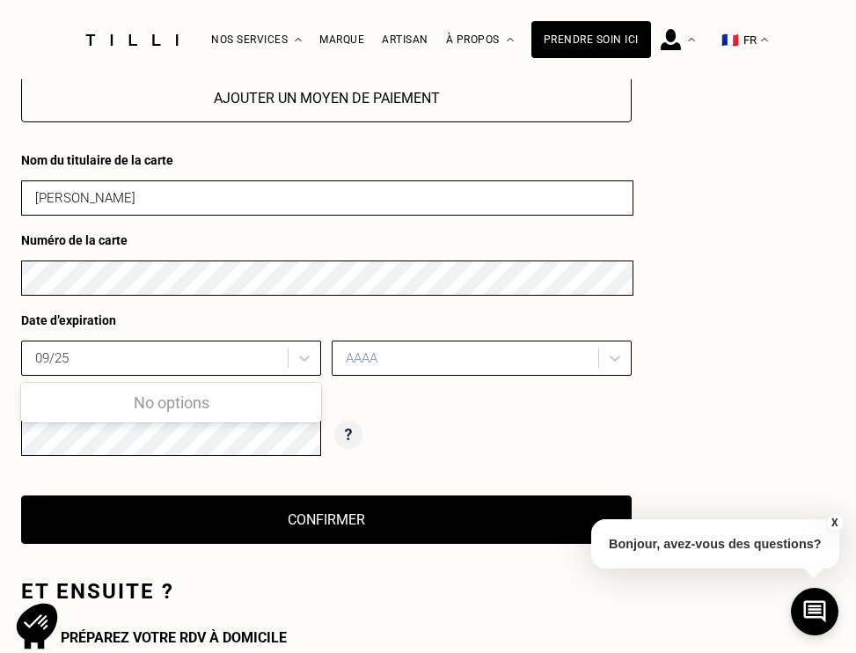
click at [700, 366] on div "Commande enregistrée Votre demande de rendez-vous a bien été prise en compte. N…" at bounding box center [428, 440] width 814 height 1375
click at [106, 361] on div "09/25" at bounding box center [157, 357] width 244 height 19
type input "09"
click at [373, 356] on div "AAAA" at bounding box center [468, 358] width 244 height 16
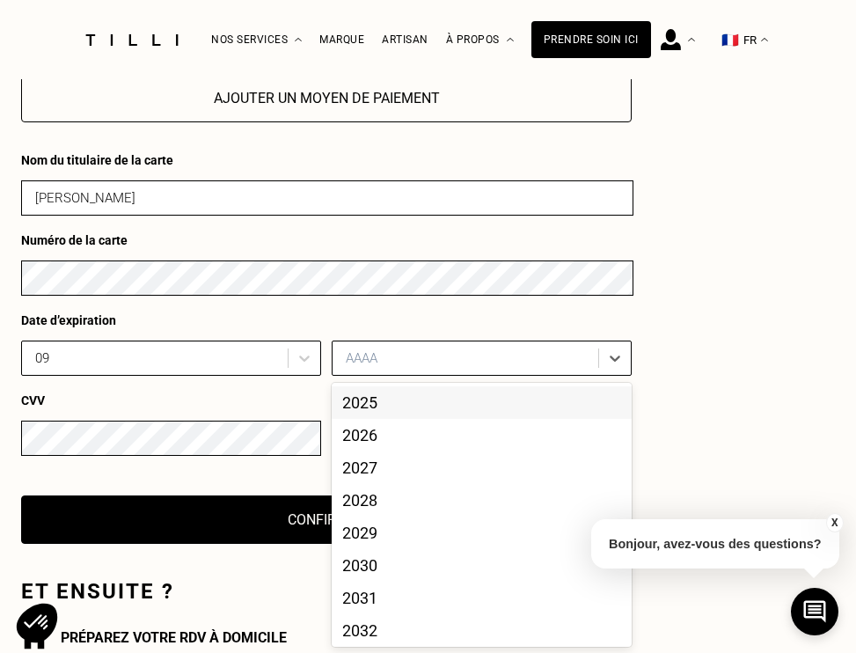
click at [389, 400] on div "2025" at bounding box center [482, 402] width 300 height 33
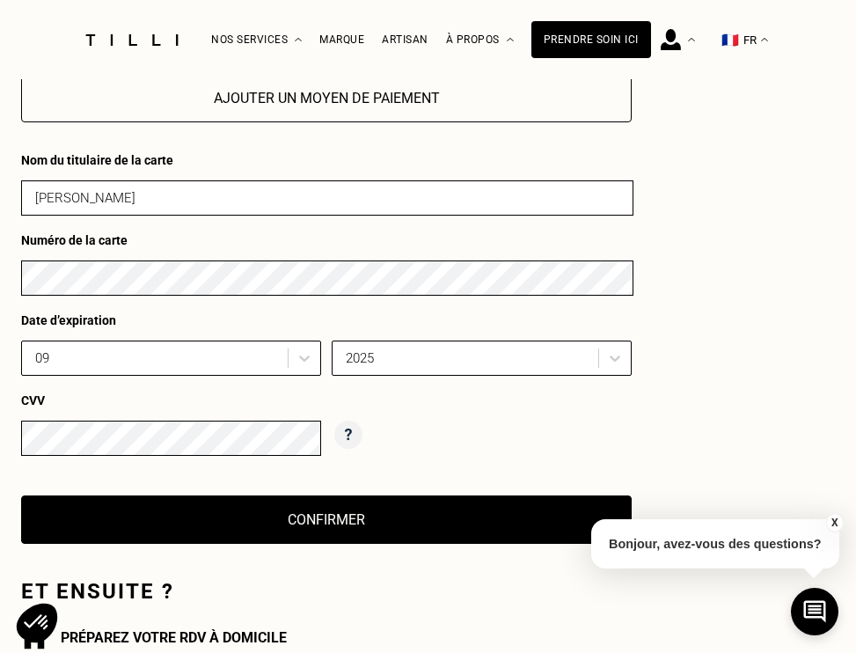
click at [361, 523] on button "Confirmer" at bounding box center [326, 519] width 610 height 48
